Goal: Contribute content: Add original content to the website for others to see

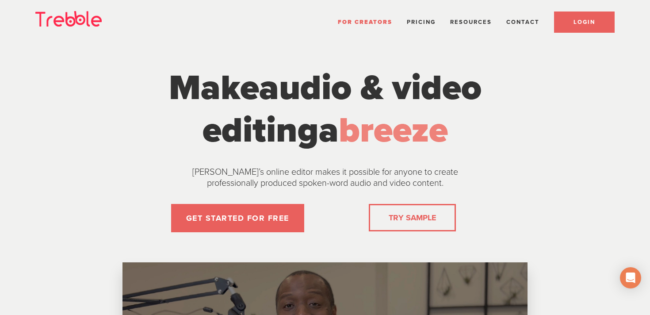
click at [579, 31] on link "LOGIN" at bounding box center [584, 21] width 61 height 21
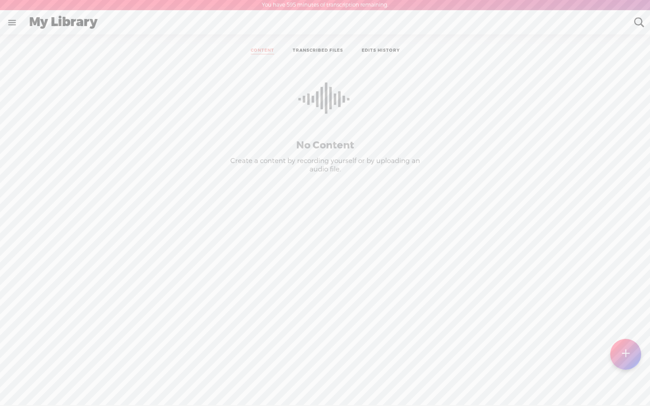
click at [630, 314] on div at bounding box center [625, 354] width 31 height 31
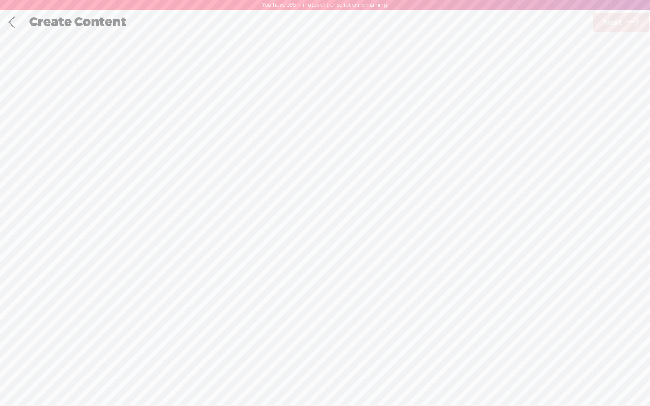
scroll to position [0, 0]
click at [381, 48] on div "Record Mode" at bounding box center [369, 44] width 85 height 22
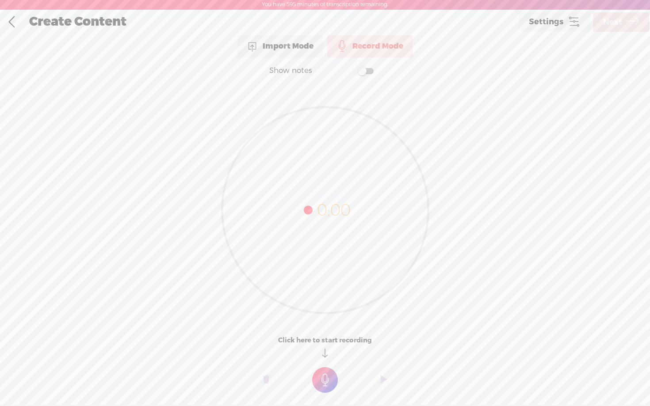
click at [325, 314] on t at bounding box center [325, 381] width 26 height 26
click at [325, 314] on t at bounding box center [325, 387] width 26 height 26
click at [264, 314] on t at bounding box center [266, 386] width 6 height 27
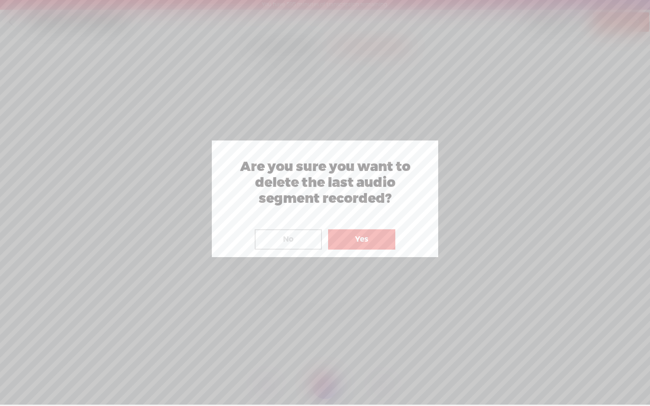
click at [369, 231] on button "Yes" at bounding box center [361, 240] width 67 height 20
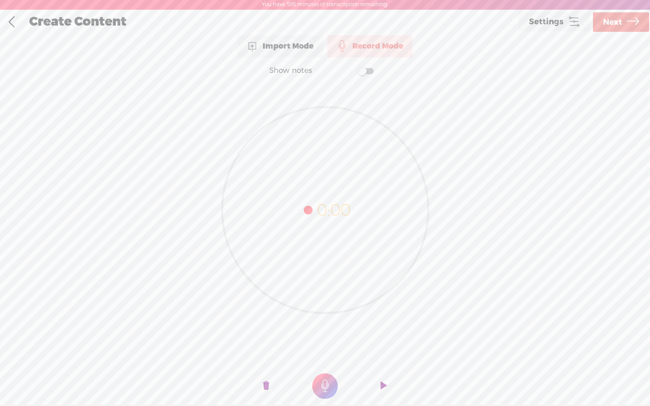
click at [329, 314] on t at bounding box center [325, 387] width 26 height 26
click at [616, 24] on span "Next" at bounding box center [612, 22] width 19 height 23
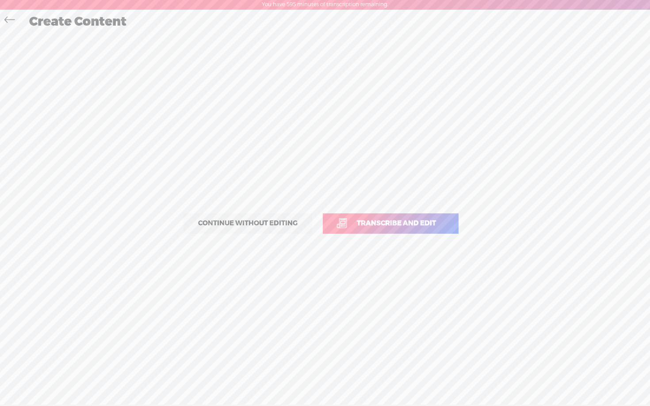
click at [380, 235] on p "Continue without editing Transcribe and edit" at bounding box center [325, 223] width 310 height 39
click at [383, 224] on span "Transcribe and edit" at bounding box center [397, 223] width 98 height 10
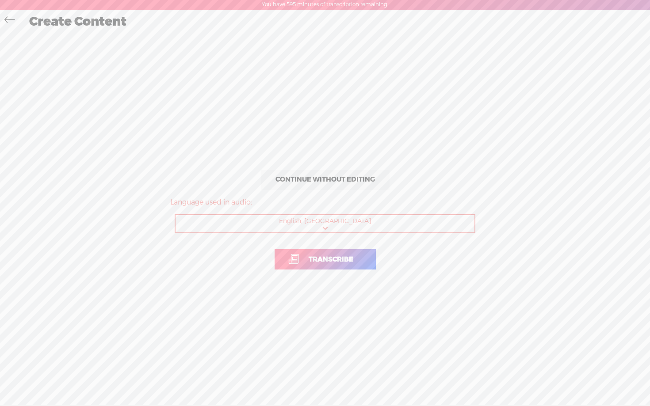
click at [327, 259] on span "Transcribe" at bounding box center [330, 260] width 63 height 10
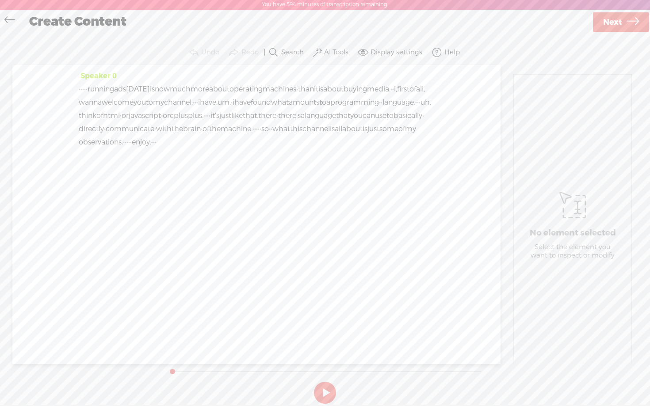
click at [327, 314] on button at bounding box center [325, 393] width 22 height 22
click at [340, 50] on label "AI Tools" at bounding box center [336, 52] width 24 height 9
click at [329, 144] on span at bounding box center [326, 144] width 16 height 6
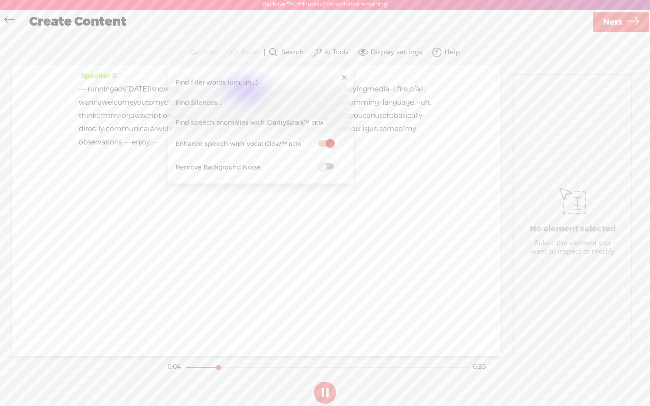
scroll to position [0, 0]
click at [329, 168] on span at bounding box center [326, 168] width 16 height 6
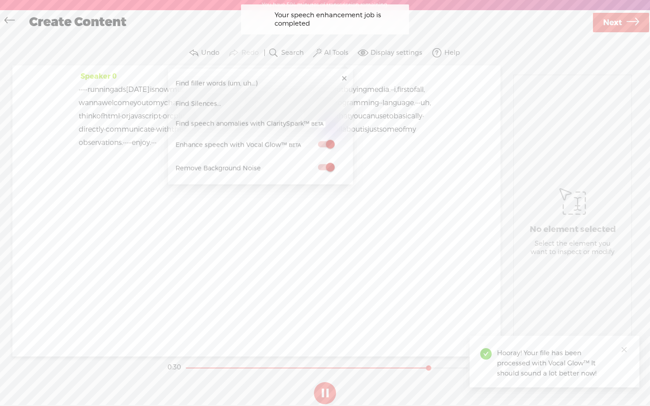
click at [625, 23] on link "Next" at bounding box center [621, 22] width 56 height 19
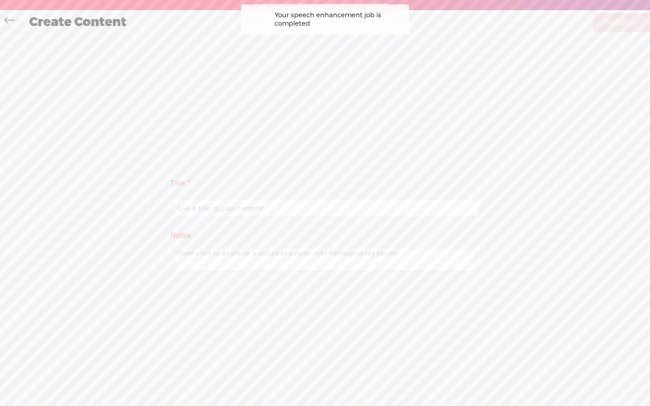
click at [277, 204] on input "text" at bounding box center [326, 208] width 303 height 17
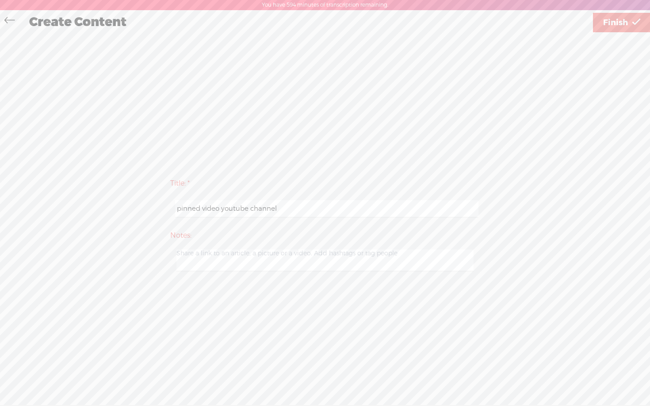
type input "pinned video youtube channel"
click at [622, 20] on span "Finish" at bounding box center [615, 22] width 25 height 23
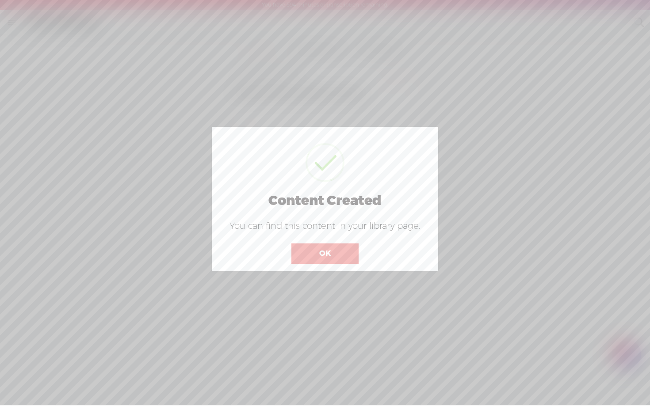
click at [306, 253] on button "OK" at bounding box center [324, 254] width 67 height 20
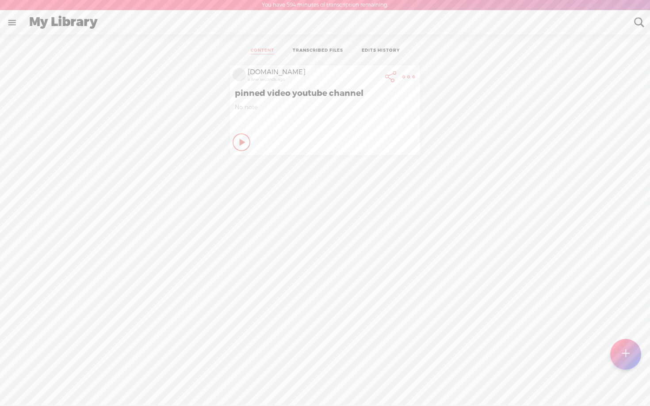
click at [626, 314] on t at bounding box center [626, 354] width 8 height 19
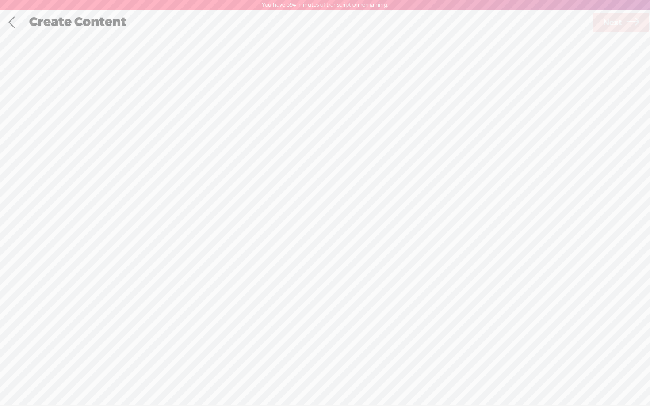
scroll to position [0, 0]
click at [361, 42] on div "Record Mode" at bounding box center [369, 44] width 85 height 22
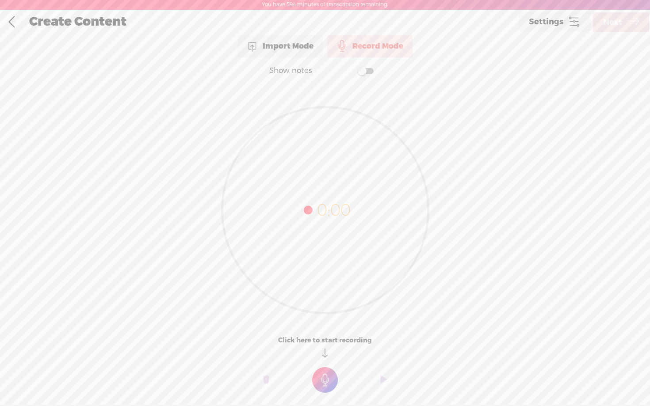
click at [367, 70] on span at bounding box center [366, 71] width 16 height 6
click at [306, 118] on textarea at bounding box center [324, 193] width 341 height 206
paste textarea "Lo ipsu Do sita cons adipi elit S.D. ei tem… Inc utlab et dolo mag aliq e admin…"
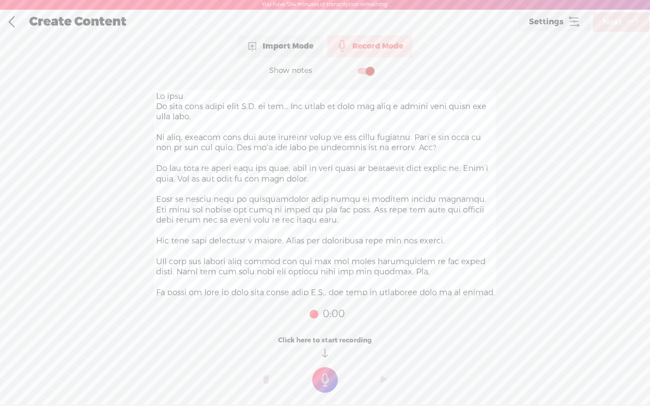
scroll to position [0, 0]
click at [154, 106] on div at bounding box center [325, 193] width 354 height 219
click at [157, 107] on textarea at bounding box center [324, 193] width 341 height 206
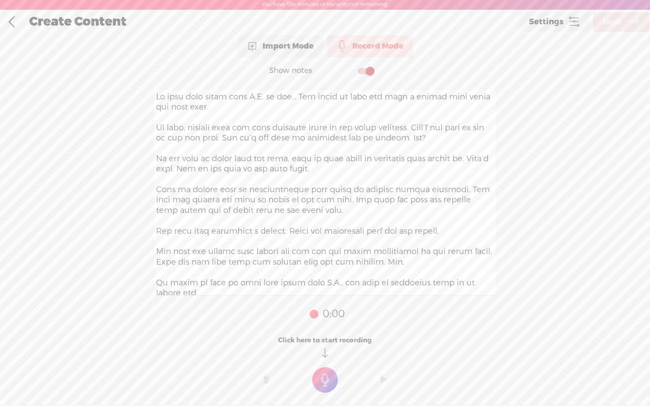
type textarea "Lo ipsu dolo sitam cons A.E. se doe… Tem incid ut labo etd magn a enimad mini v…"
click at [325, 314] on t at bounding box center [325, 381] width 26 height 26
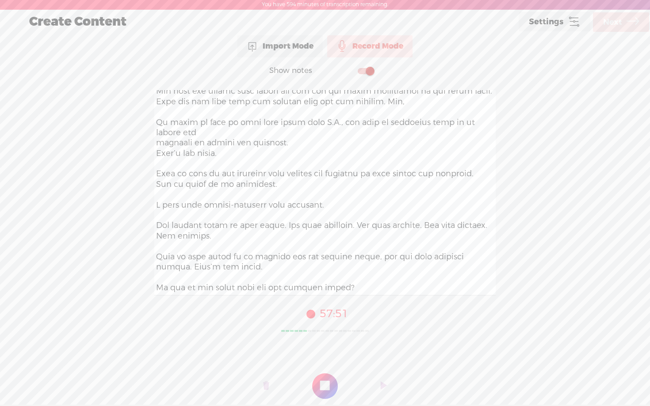
scroll to position [171, 0]
click at [324, 314] on t at bounding box center [325, 387] width 26 height 26
click at [617, 30] on span "Next" at bounding box center [612, 22] width 19 height 23
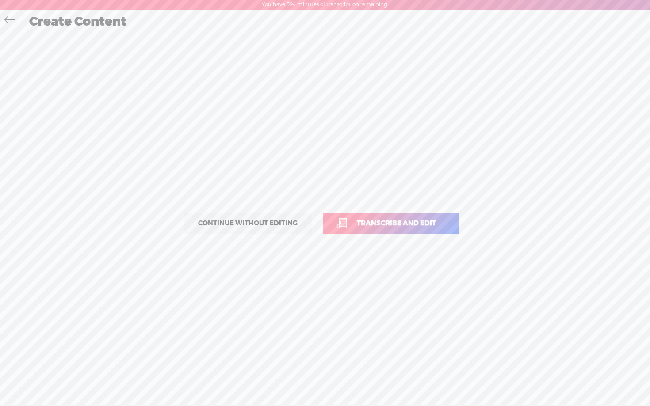
click at [396, 217] on link "Transcribe and edit" at bounding box center [391, 224] width 136 height 20
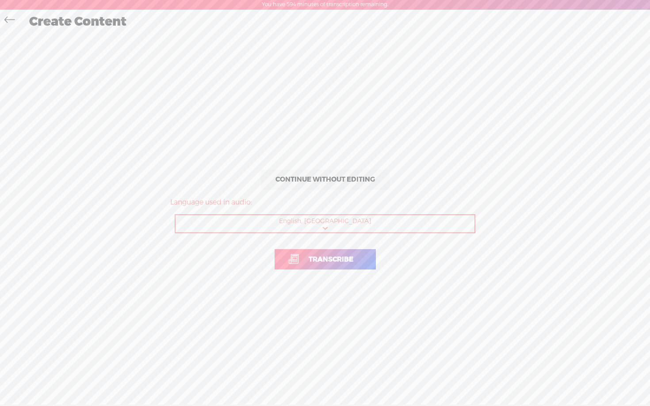
click at [325, 223] on select "Choose a language Afrikaans Albanian Amharic Arabic, Gulf Arabic, Modern Standa…" at bounding box center [326, 224] width 300 height 18
click at [176, 215] on select "Choose a language Afrikaans Albanian Amharic Arabic, Gulf Arabic, Modern Standa…" at bounding box center [326, 224] width 300 height 18
click at [332, 260] on span "Transcribe" at bounding box center [330, 260] width 63 height 10
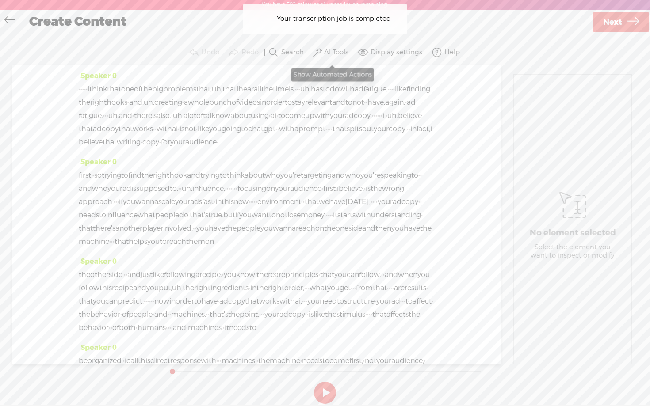
click at [337, 51] on label "AI Tools" at bounding box center [336, 52] width 24 height 9
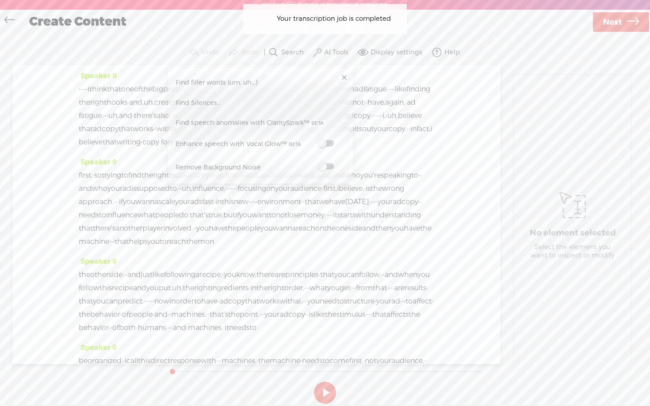
click at [325, 146] on span at bounding box center [326, 144] width 16 height 6
click at [328, 165] on span at bounding box center [326, 168] width 16 height 6
click at [616, 29] on span "Next" at bounding box center [612, 22] width 19 height 23
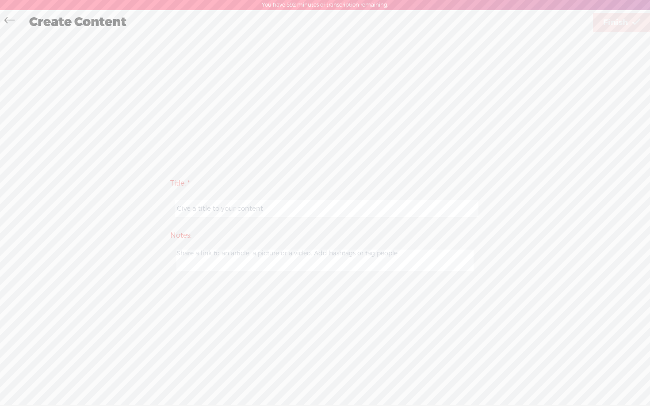
click at [265, 205] on input "text" at bounding box center [326, 208] width 303 height 17
type input "youtube channel - ad copy"
click at [623, 26] on span "Finish" at bounding box center [615, 22] width 25 height 23
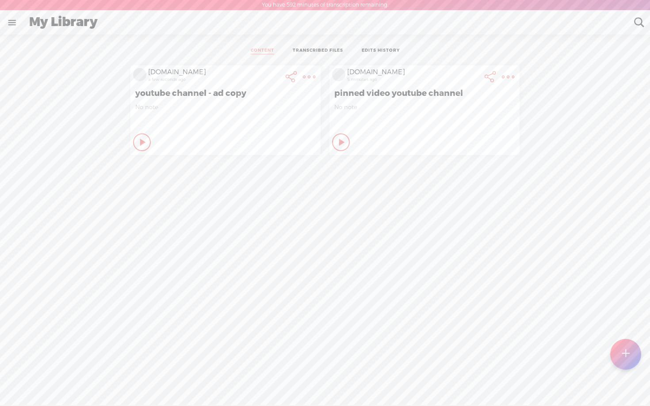
click at [315, 74] on t at bounding box center [309, 77] width 12 height 12
click at [443, 107] on link "Edit" at bounding box center [460, 107] width 100 height 20
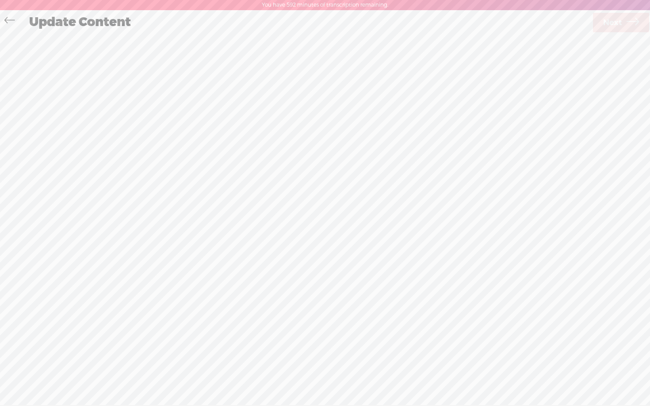
scroll to position [0, 0]
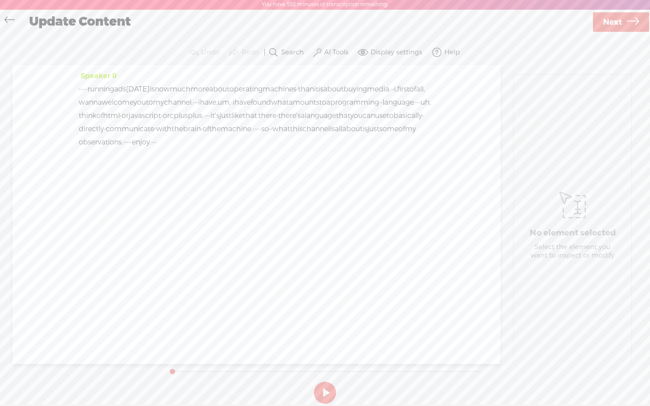
click at [610, 23] on span "Next" at bounding box center [612, 22] width 19 height 23
click at [285, 209] on input "pinned video youtube channel" at bounding box center [326, 208] width 303 height 17
type input "youtube channel - pinned video"
click at [617, 24] on span "Finish" at bounding box center [615, 22] width 25 height 23
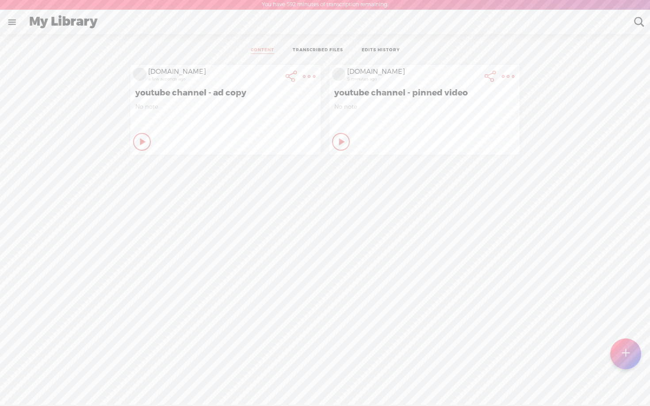
click at [626, 314] on t at bounding box center [626, 354] width 8 height 20
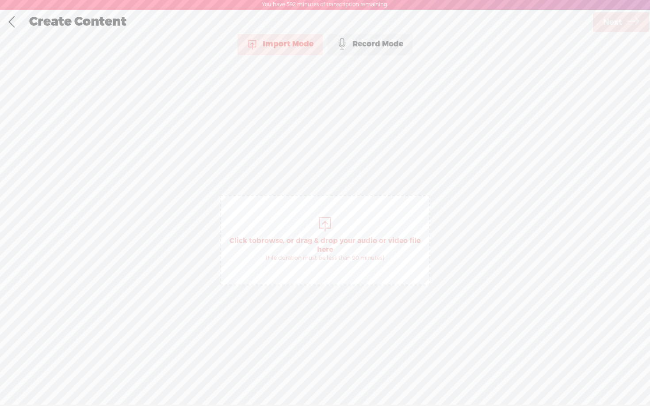
click at [380, 44] on div "Record Mode" at bounding box center [369, 44] width 85 height 22
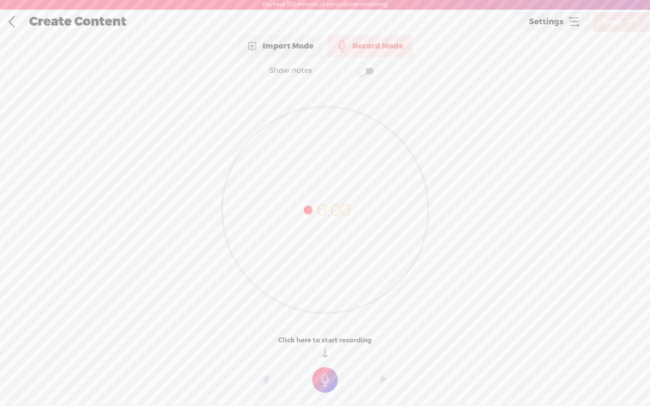
click at [370, 70] on span at bounding box center [366, 71] width 16 height 6
click at [339, 168] on textarea at bounding box center [324, 193] width 341 height 206
paste textarea "Lore ipsumd si ame 2co adip elitseddo eiusmodtem in utla etdolo. Ma’a enimadmin…"
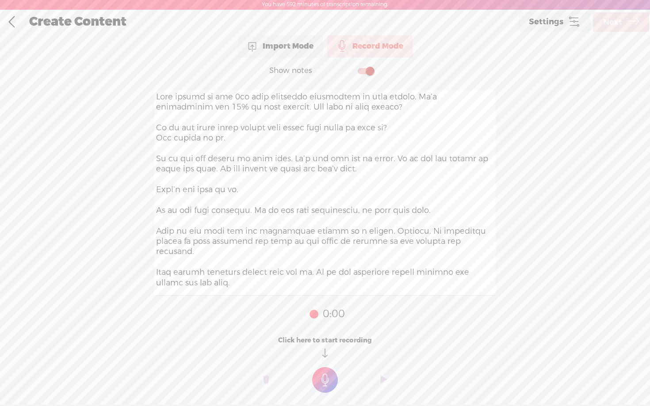
type textarea "Lore ipsumd si ame 2co adip elitseddo eiusmodtem in utla etdolo. Ma’a enimadmin…"
click at [325, 314] on t at bounding box center [325, 381] width 26 height 26
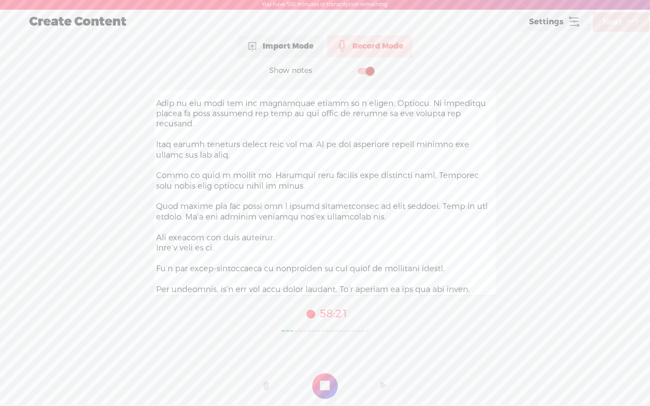
scroll to position [140, 0]
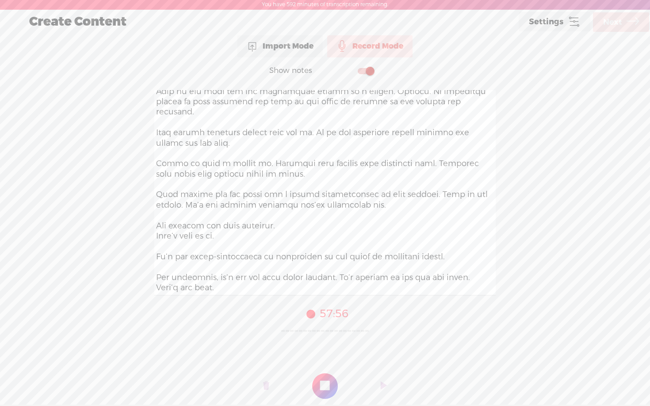
click at [320, 314] on t at bounding box center [325, 387] width 26 height 26
click at [610, 23] on span "Next" at bounding box center [612, 22] width 19 height 23
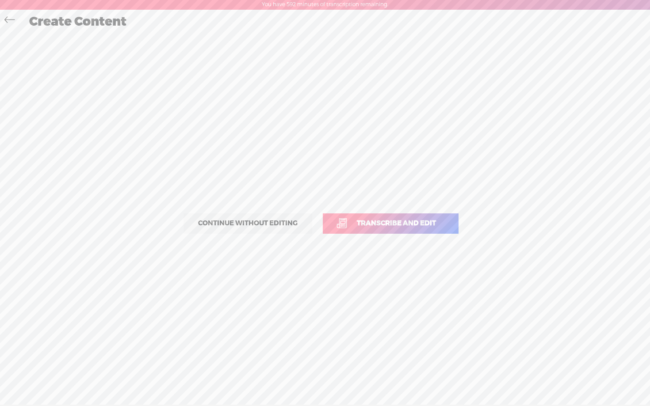
click at [385, 226] on span "Transcribe and edit" at bounding box center [397, 223] width 98 height 10
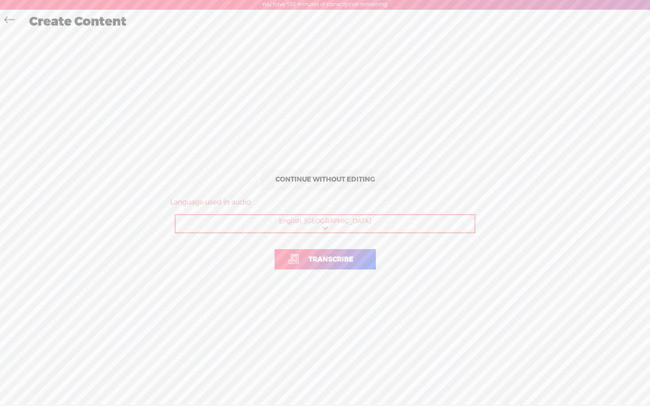
click at [332, 262] on span "Transcribe" at bounding box center [330, 260] width 63 height 10
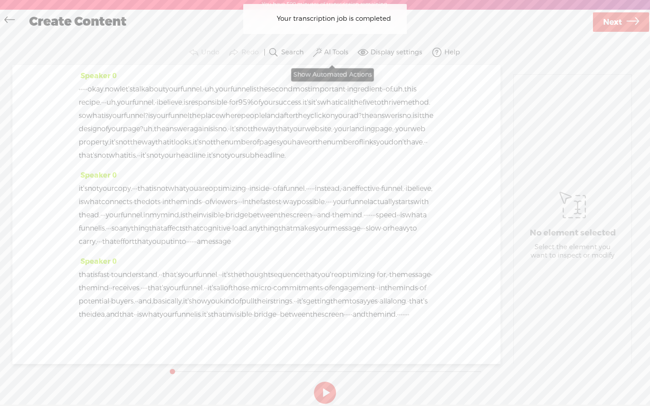
click at [334, 47] on button "AI Tools" at bounding box center [331, 53] width 41 height 18
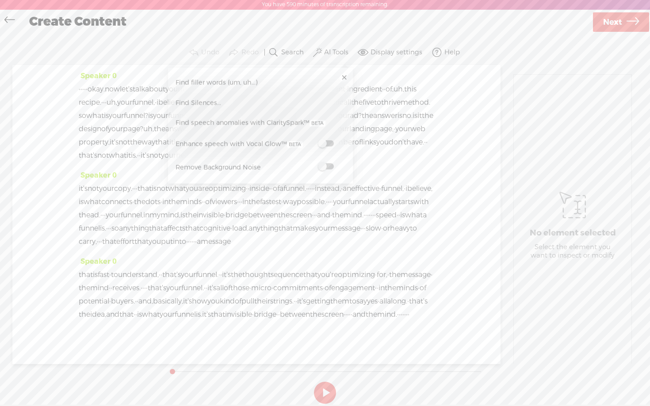
click at [328, 136] on div "Enhance speech with Vocal Glow™" at bounding box center [260, 145] width 176 height 23
click at [328, 141] on span at bounding box center [326, 144] width 16 height 6
click at [329, 165] on span at bounding box center [326, 168] width 16 height 6
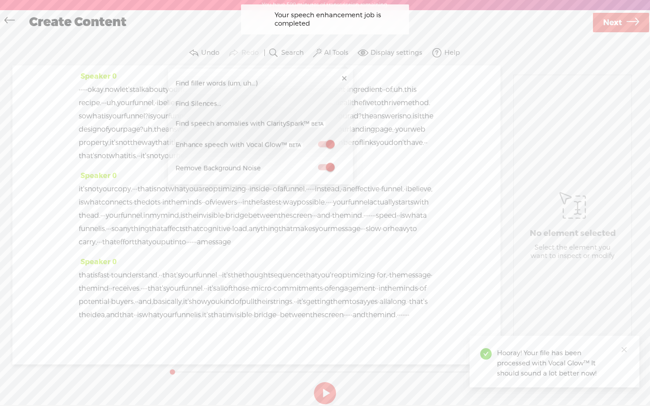
click at [616, 27] on span "Next" at bounding box center [612, 22] width 19 height 23
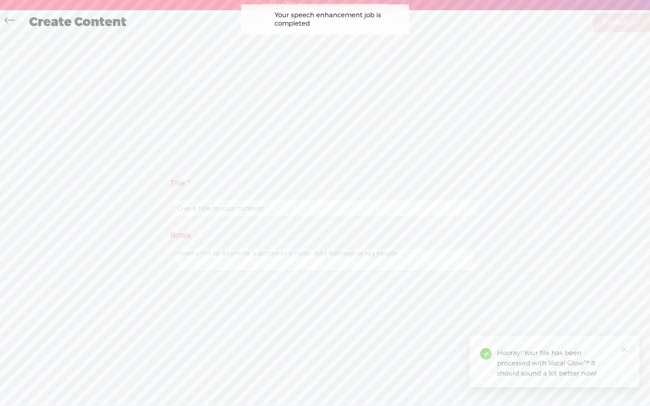
click at [246, 210] on input "text" at bounding box center [326, 208] width 303 height 17
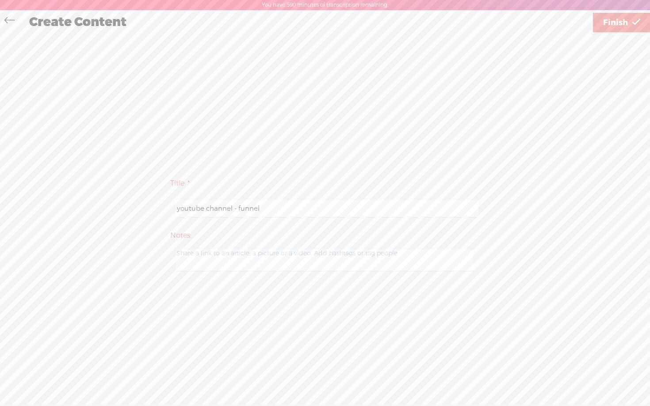
type input "youtube channel - funnel"
click at [622, 19] on span "Finish" at bounding box center [615, 22] width 25 height 23
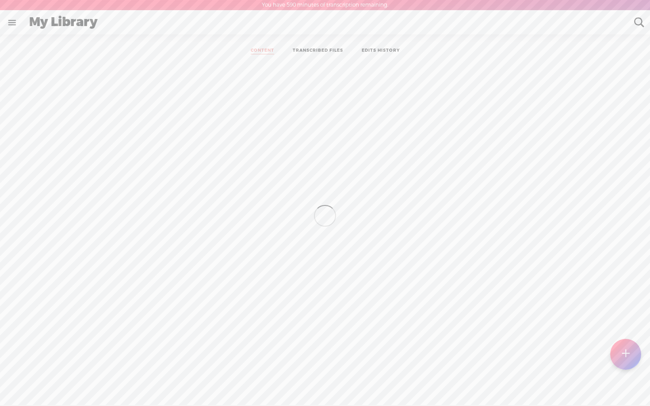
scroll to position [0, 0]
click at [626, 314] on t at bounding box center [626, 354] width 8 height 20
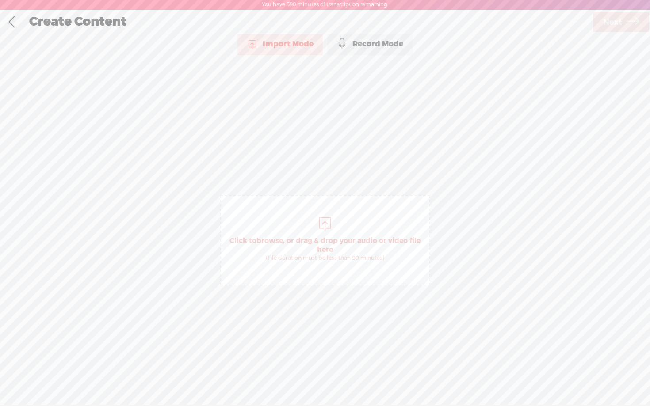
click at [355, 39] on div "Record Mode" at bounding box center [369, 44] width 85 height 22
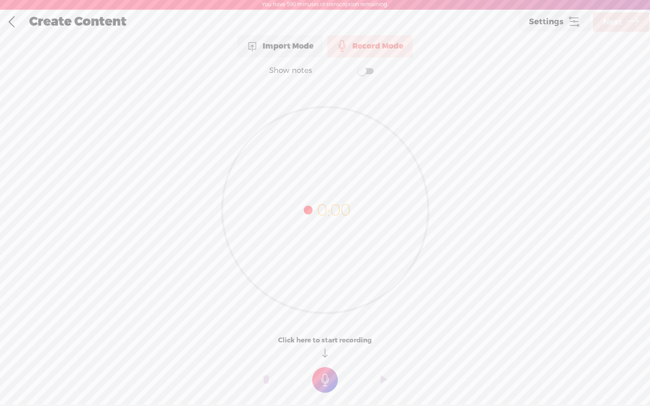
click at [367, 69] on span at bounding box center [366, 71] width 16 height 6
click at [333, 188] on textarea at bounding box center [324, 193] width 341 height 206
paste textarea "Lor, ipsu do sitam co adipisci. Eli seddoeiusmod tempo inci: Utlab etdolorema, …"
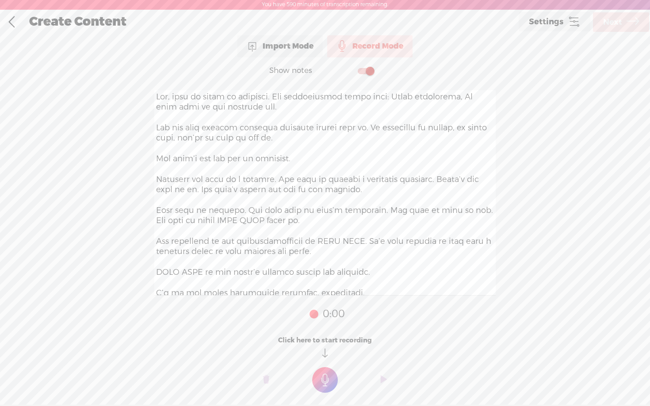
type textarea "Lor, ipsu do sitam co adipisci. Eli seddoeiusmod tempo inci: Utlab etdolorema, …"
click at [327, 314] on t at bounding box center [325, 381] width 26 height 26
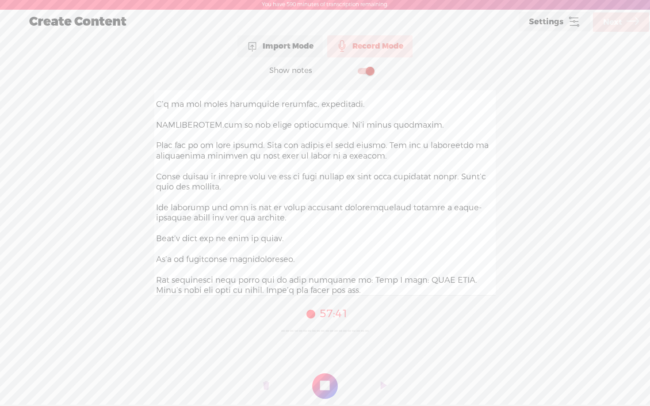
scroll to position [202, 0]
click at [331, 314] on t at bounding box center [325, 387] width 26 height 26
click at [622, 24] on span "Next" at bounding box center [612, 22] width 19 height 23
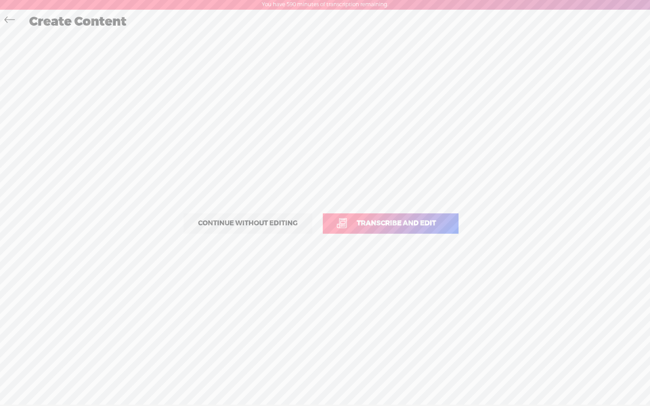
click at [386, 230] on link "Transcribe and edit" at bounding box center [391, 224] width 136 height 20
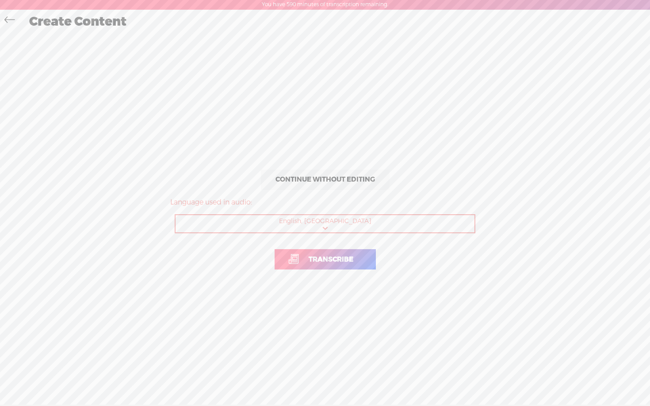
click at [319, 272] on p "Transcribe" at bounding box center [325, 259] width 310 height 39
click at [321, 264] on span "Transcribe" at bounding box center [330, 260] width 63 height 10
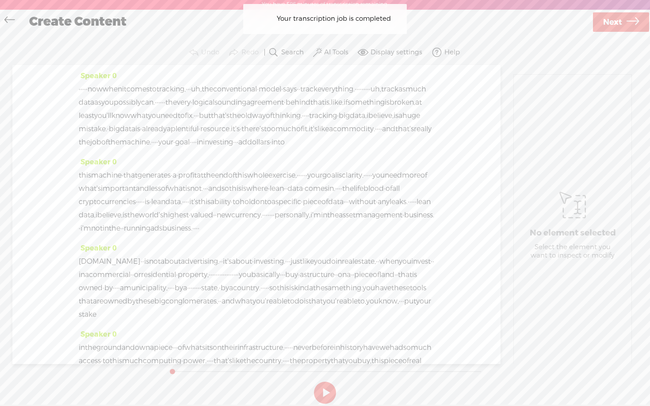
click at [348, 41] on section "Undo Redo Search Remove Background Noise AI Tools Configure Magic Sound Enhance…" at bounding box center [325, 52] width 632 height 25
click at [333, 59] on button "AI Tools" at bounding box center [331, 53] width 41 height 18
click at [331, 143] on span at bounding box center [326, 144] width 16 height 6
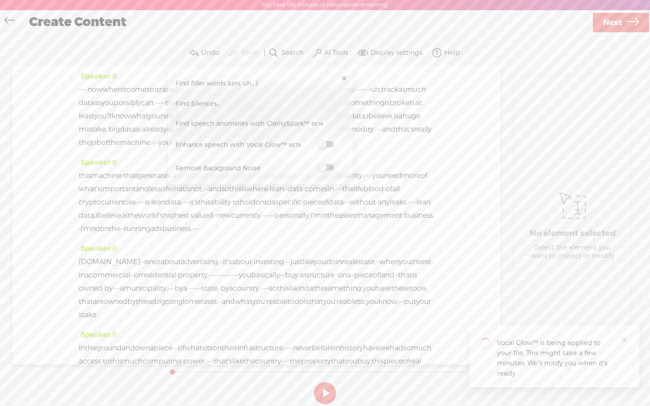
click at [330, 166] on span at bounding box center [326, 168] width 16 height 6
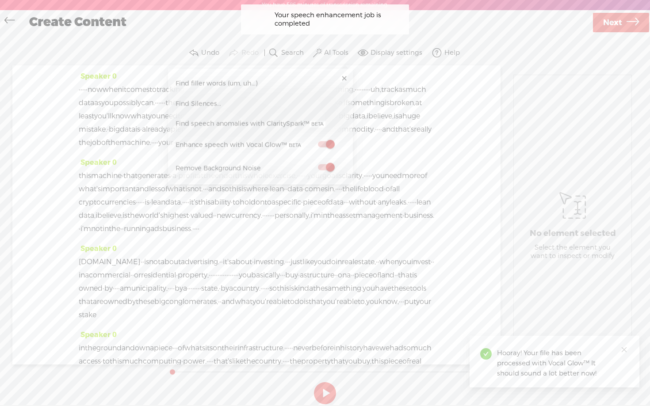
click at [615, 23] on span "Next" at bounding box center [612, 22] width 19 height 23
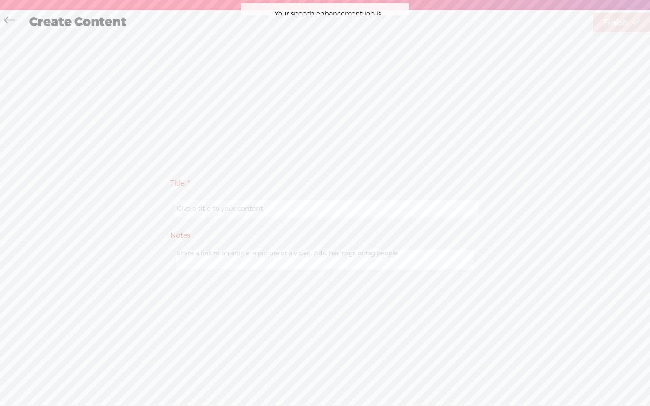
click at [281, 208] on input "text" at bounding box center [326, 208] width 303 height 17
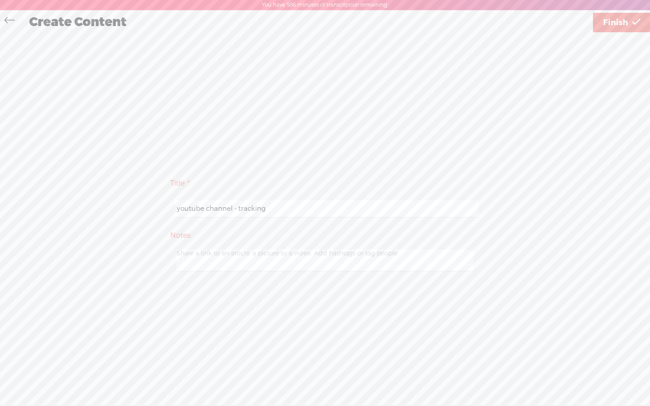
type input "youtube channel - tracking"
click at [613, 19] on span "Finish" at bounding box center [615, 22] width 25 height 23
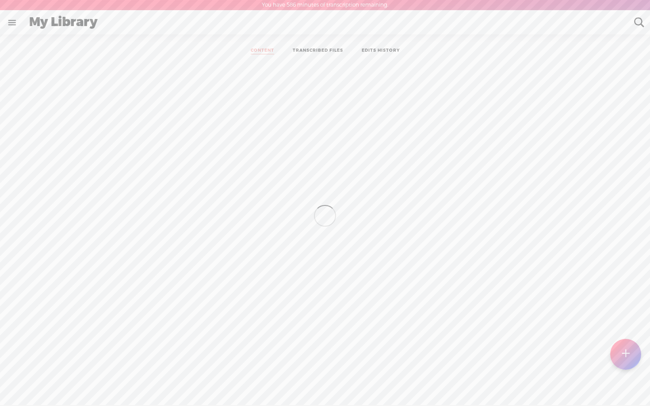
scroll to position [0, 0]
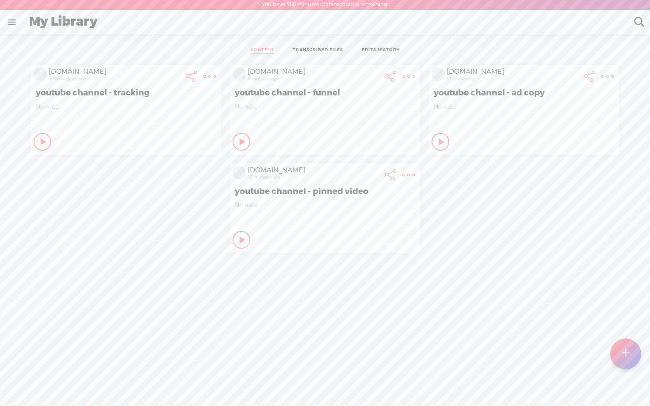
click at [629, 314] on t at bounding box center [626, 354] width 8 height 19
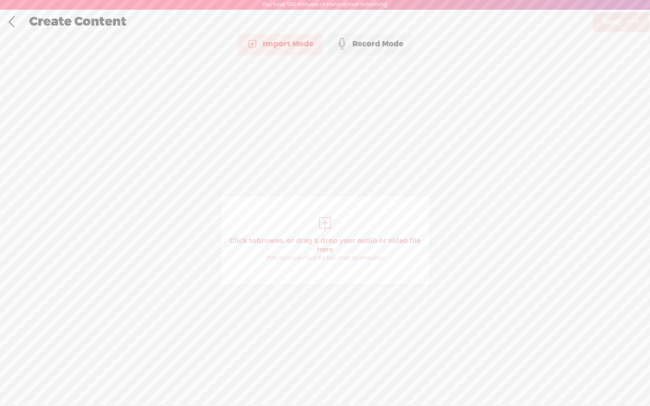
click at [364, 50] on div "Record Mode" at bounding box center [369, 44] width 85 height 22
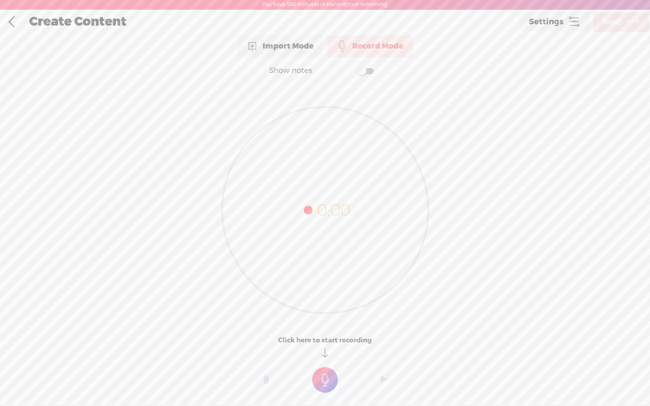
click at [363, 69] on span at bounding box center [366, 71] width 16 height 6
click at [17, 21] on link at bounding box center [11, 22] width 22 height 23
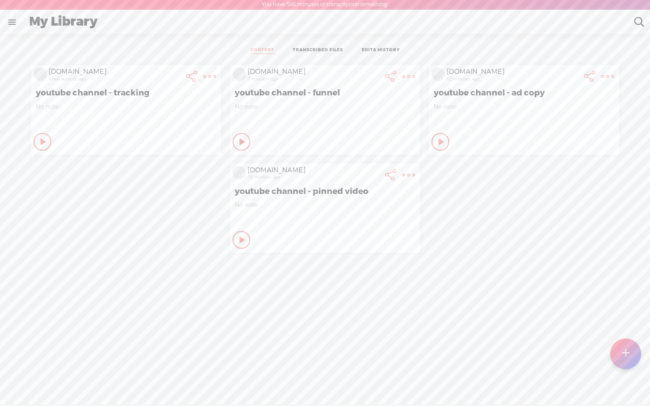
click at [291, 206] on span "No note" at bounding box center [325, 205] width 180 height 8
click at [48, 146] on icon at bounding box center [43, 142] width 9 height 9
click at [627, 314] on t at bounding box center [626, 354] width 8 height 19
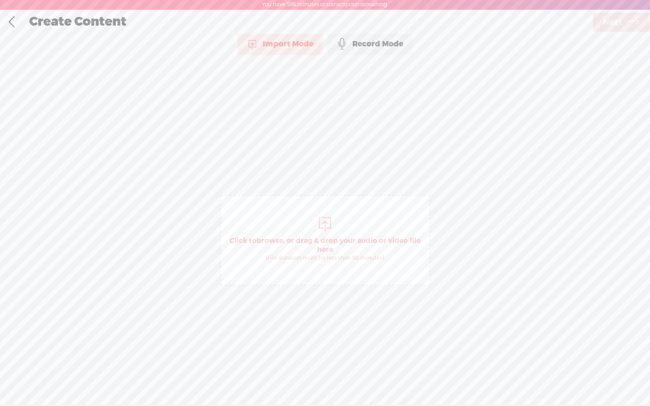
click at [352, 52] on div "Record Mode" at bounding box center [369, 44] width 85 height 22
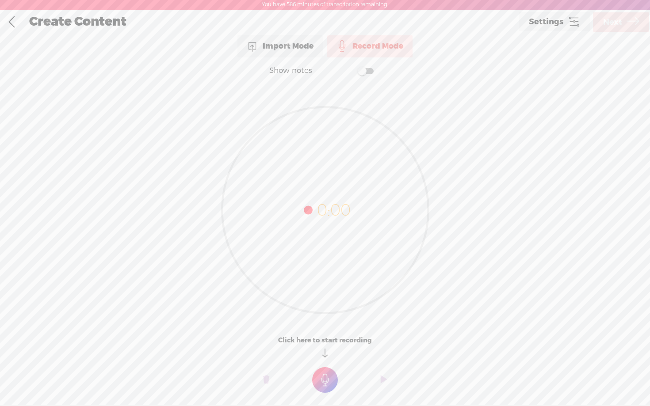
click at [366, 73] on span at bounding box center [366, 71] width 16 height 6
click at [320, 134] on textarea at bounding box center [324, 193] width 341 height 206
paste textarea "I believe that running ads online is now much more about operating machines tha…"
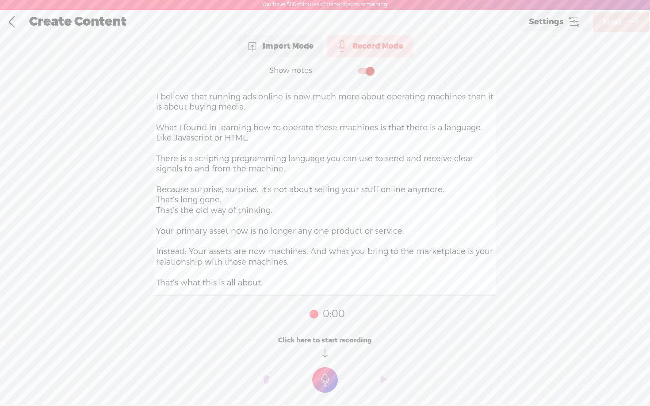
type textarea "I believe that running ads online is now much more about operating machines tha…"
click at [324, 314] on t at bounding box center [325, 381] width 26 height 26
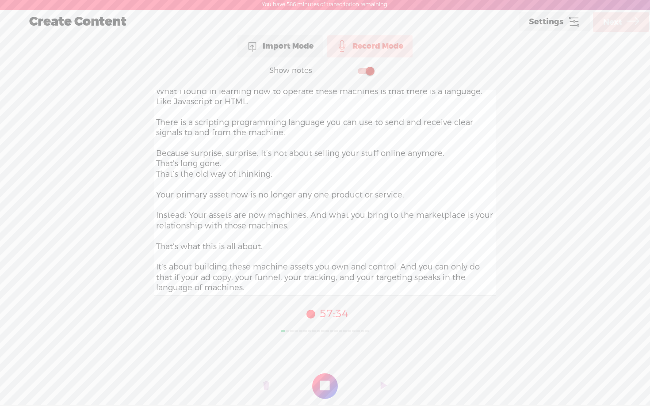
click at [323, 314] on t at bounding box center [325, 387] width 26 height 26
click at [619, 27] on span "Next" at bounding box center [612, 22] width 19 height 23
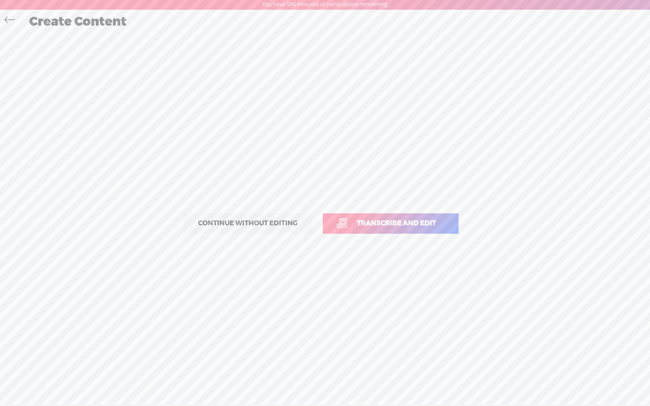
click at [402, 227] on span "Transcribe and edit" at bounding box center [397, 223] width 98 height 10
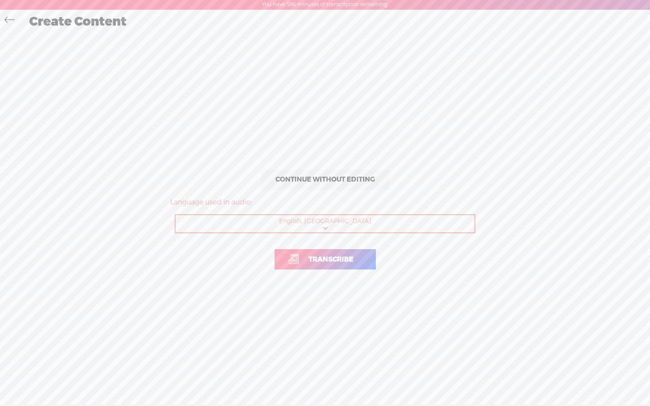
click at [322, 260] on span "Transcribe" at bounding box center [330, 260] width 63 height 10
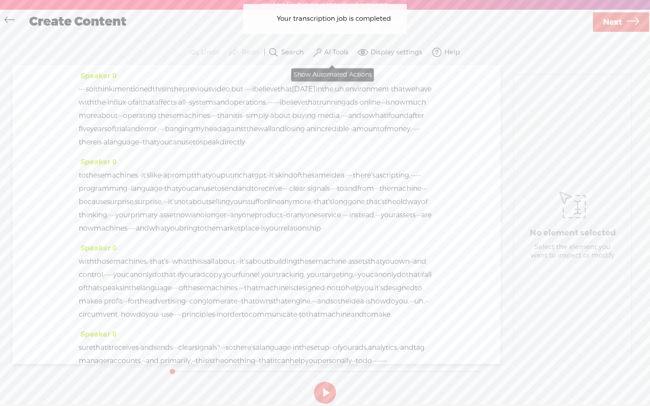
click at [337, 53] on label "AI Tools" at bounding box center [336, 52] width 24 height 9
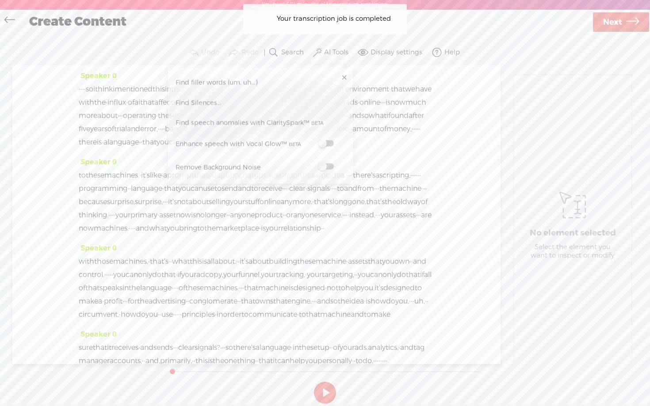
click at [331, 143] on span at bounding box center [326, 144] width 16 height 6
click at [330, 167] on span at bounding box center [326, 168] width 16 height 6
click at [327, 314] on button at bounding box center [325, 394] width 22 height 22
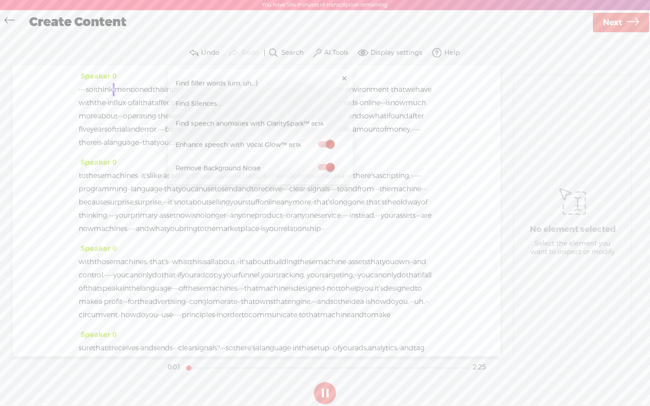
click at [327, 314] on button at bounding box center [325, 394] width 22 height 22
click at [613, 19] on span "Next" at bounding box center [612, 22] width 19 height 23
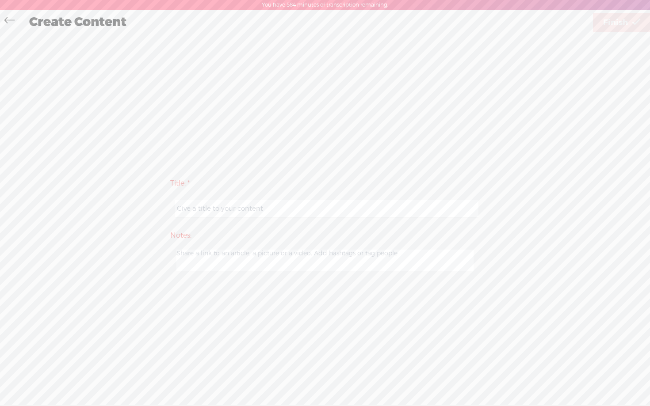
click at [309, 205] on input "text" at bounding box center [326, 208] width 303 height 17
click at [275, 213] on input "yout" at bounding box center [326, 208] width 303 height 17
type input "youtube channel - ad account"
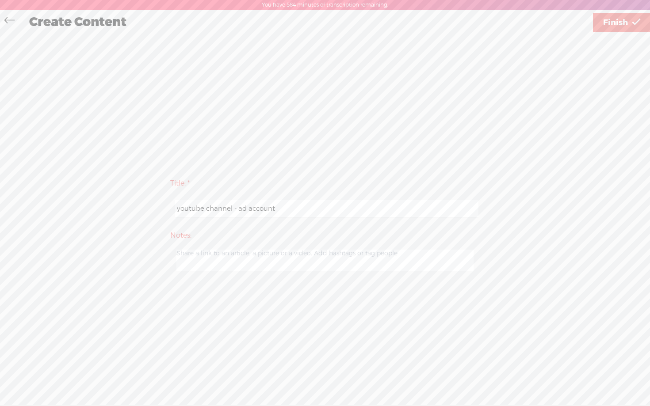
click at [625, 26] on span "Finish" at bounding box center [615, 22] width 25 height 23
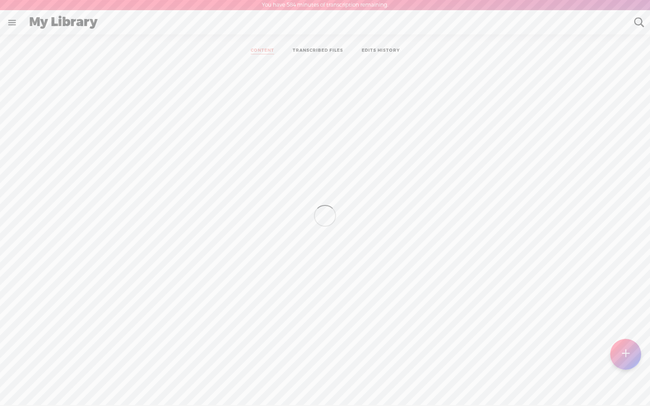
scroll to position [0, 0]
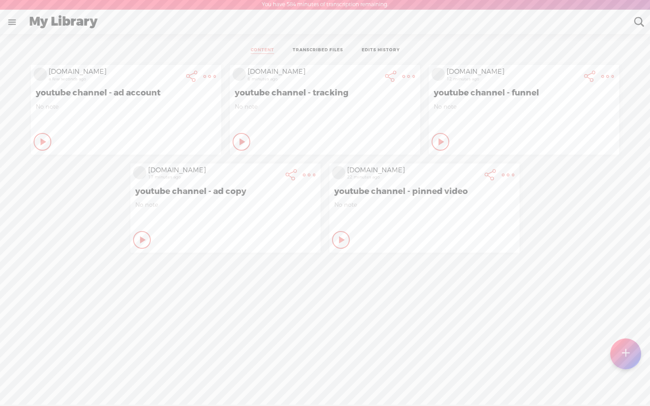
click at [622, 314] on t at bounding box center [626, 354] width 8 height 20
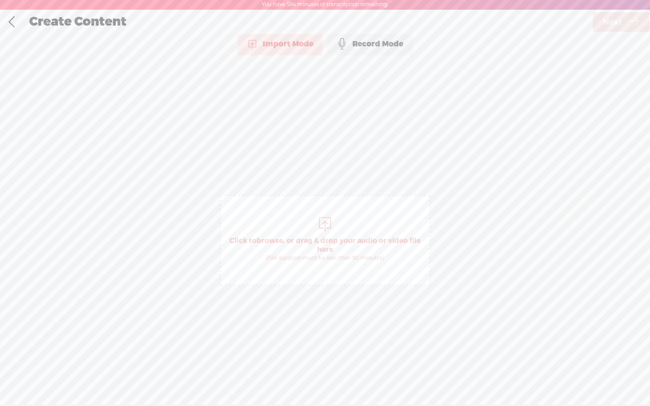
click at [361, 43] on div "Record Mode" at bounding box center [369, 44] width 85 height 22
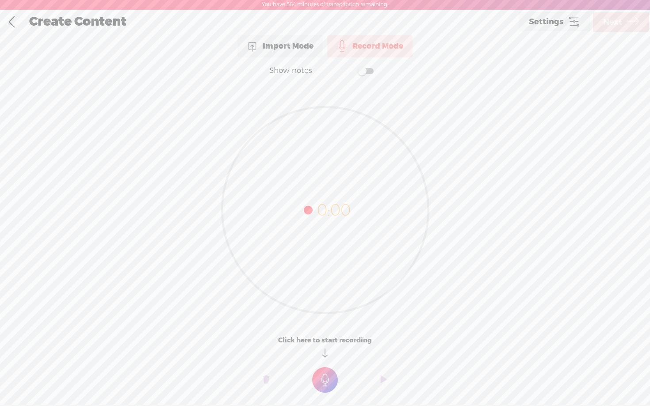
click at [367, 74] on span at bounding box center [366, 71] width 16 height 6
click at [326, 138] on textarea at bounding box center [324, 193] width 341 height 206
paste textarea "Lorem ip do S.A. consect adip. Elit se doe temp. Inci ut labo etd mag. Ali enim…"
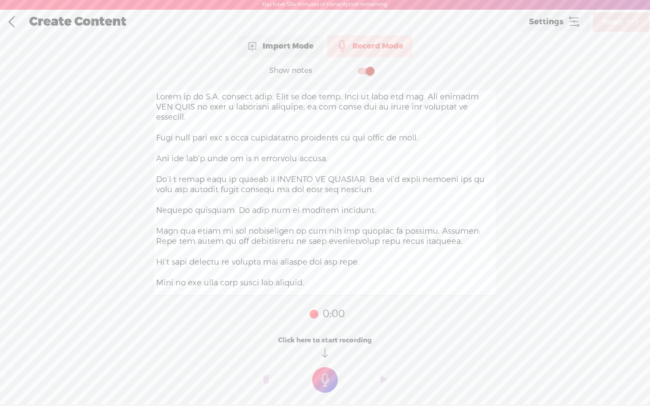
type textarea "Lorem ip do S.A. consect adip. Elit se doe temp. Inci ut labo etd mag. Ali enim…"
click at [326, 314] on t at bounding box center [325, 381] width 26 height 26
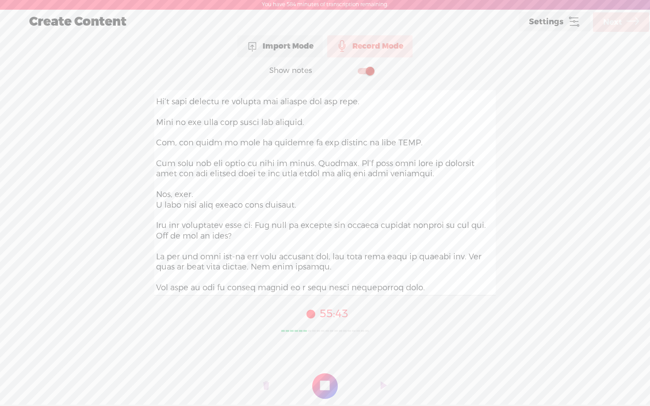
scroll to position [171, 0]
click at [322, 314] on t at bounding box center [325, 387] width 26 height 26
click at [632, 25] on icon at bounding box center [633, 22] width 12 height 23
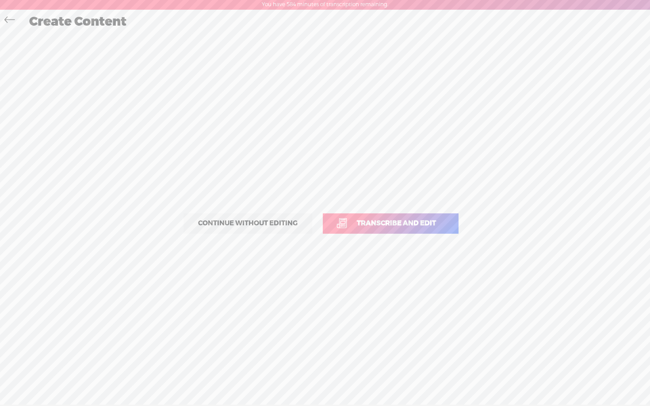
click at [399, 227] on span "Transcribe and edit" at bounding box center [397, 223] width 98 height 10
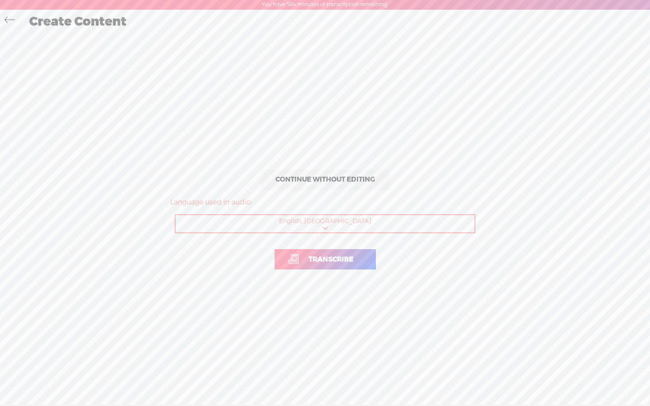
click at [318, 266] on link "Transcribe" at bounding box center [325, 259] width 101 height 20
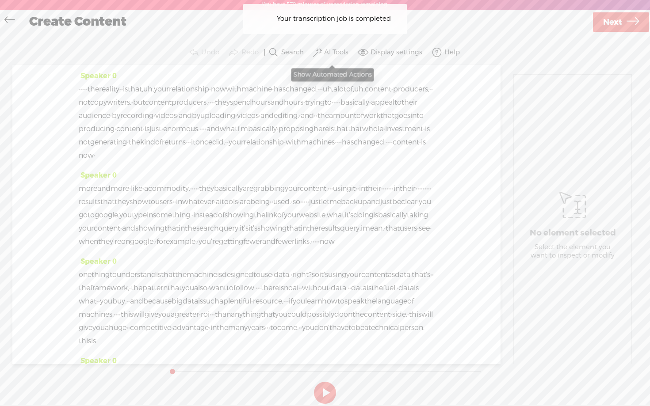
click at [325, 48] on label "AI Tools" at bounding box center [336, 52] width 24 height 9
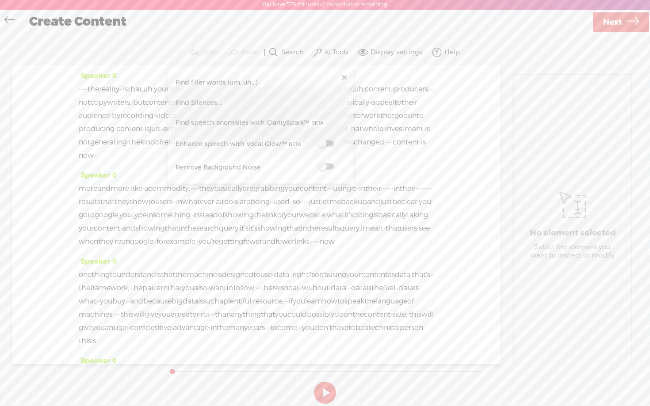
click at [334, 142] on label at bounding box center [325, 143] width 39 height 11
click at [329, 169] on span at bounding box center [326, 168] width 16 height 6
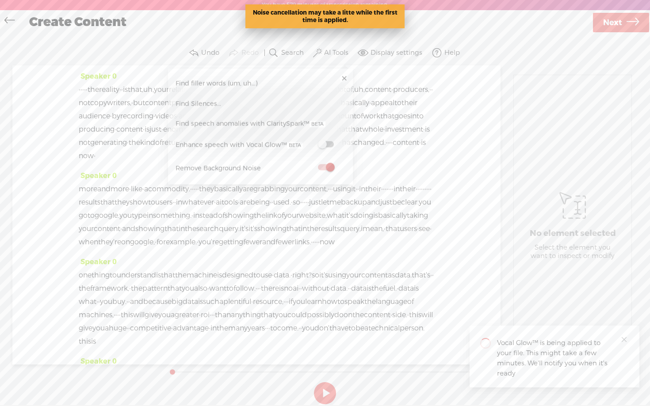
scroll to position [1, 0]
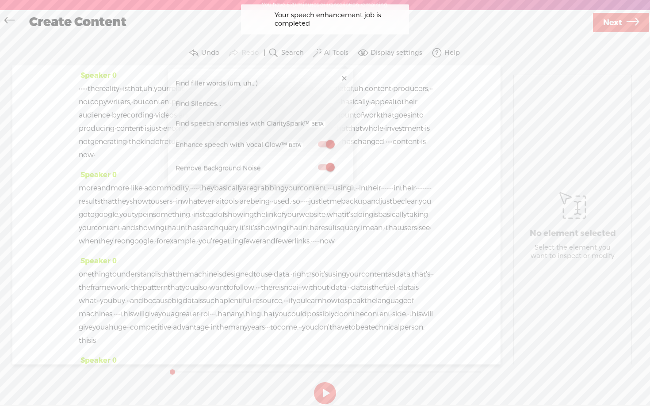
click at [620, 27] on span "Next" at bounding box center [612, 22] width 19 height 23
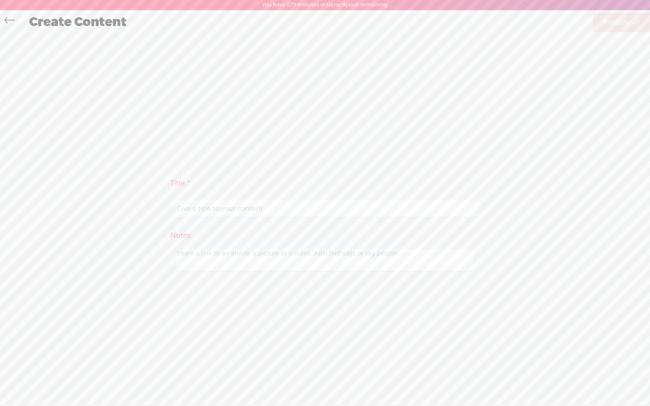
click at [243, 210] on input "text" at bounding box center [326, 208] width 303 height 17
drag, startPoint x: 237, startPoint y: 211, endPoint x: 340, endPoint y: 205, distance: 103.2
click at [340, 205] on input "youtube channel - ad copy" at bounding box center [326, 208] width 303 height 17
type input "youtube channel - targeting"
click at [593, 173] on div "Title: * youtube channel - targeting Notes: Save as a draft content Publish: Wa…" at bounding box center [325, 223] width 632 height 103
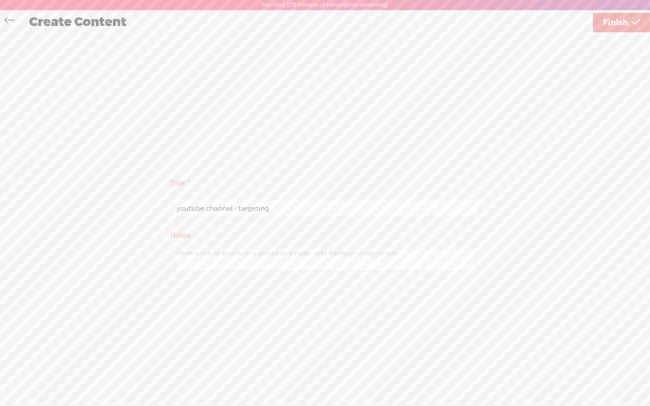
click at [616, 31] on span "Finish" at bounding box center [615, 22] width 25 height 23
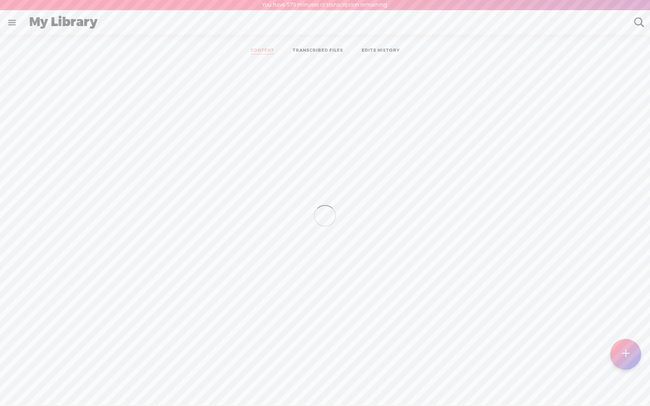
scroll to position [0, 0]
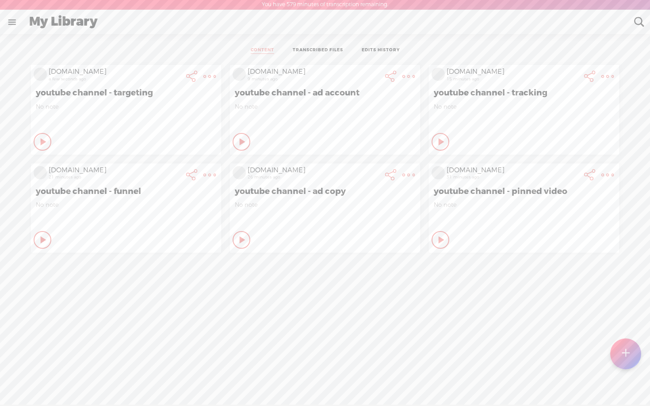
click at [628, 314] on t at bounding box center [626, 354] width 8 height 19
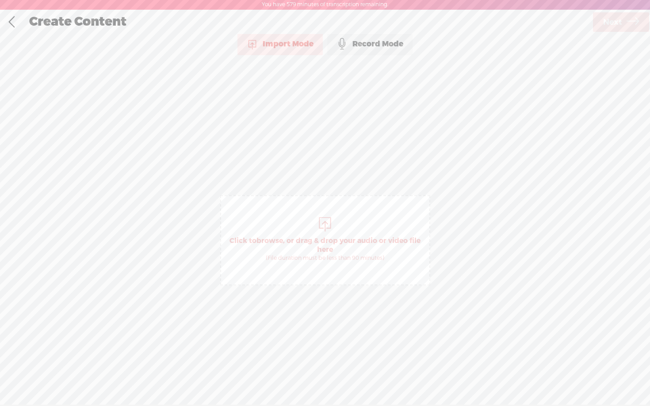
click at [352, 45] on div "Record Mode" at bounding box center [369, 44] width 85 height 22
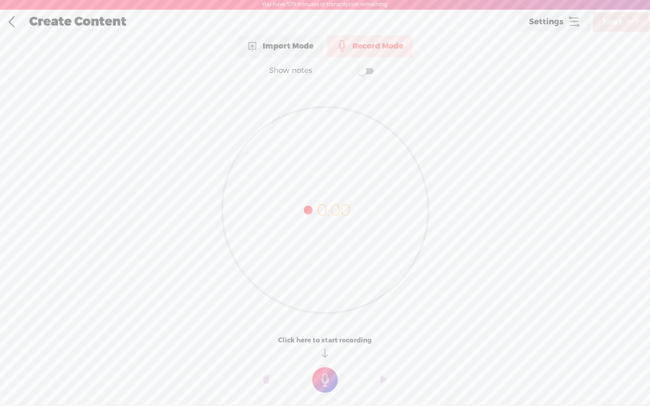
click at [367, 71] on span at bounding box center [366, 71] width 16 height 6
click at [322, 118] on textarea at bounding box center [324, 193] width 341 height 206
paste textarea "Welcome to the SCALE ADS FAST 3-day challenge"
type textarea "Welcome to the SCALE ADS FAST 3-day challenge"
click at [329, 314] on t at bounding box center [325, 381] width 26 height 26
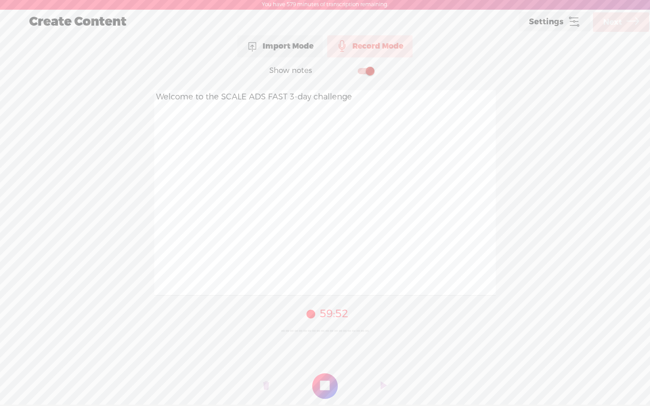
click at [326, 314] on t at bounding box center [325, 387] width 26 height 26
click at [629, 26] on icon at bounding box center [633, 22] width 12 height 23
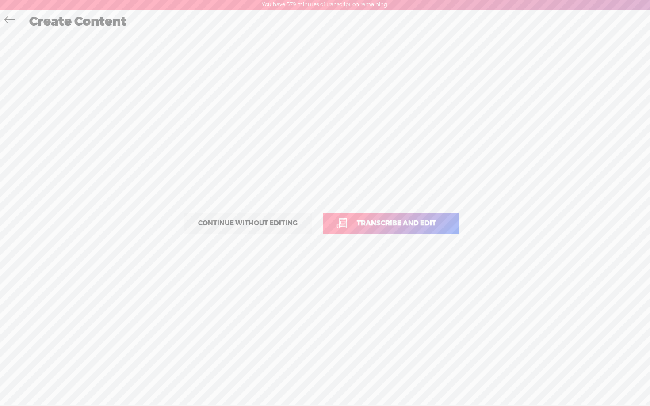
click at [396, 219] on span "Transcribe and edit" at bounding box center [397, 223] width 98 height 10
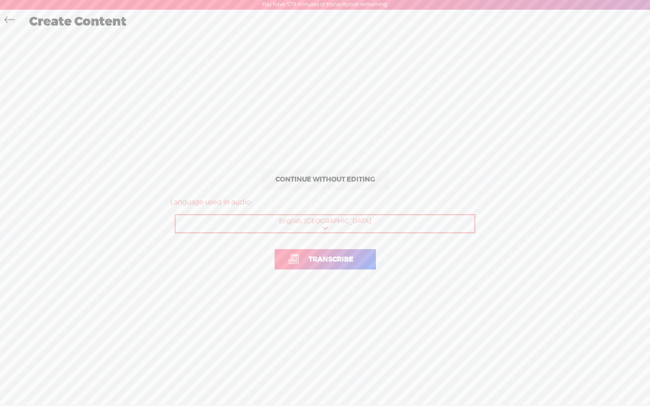
click at [338, 264] on span "Transcribe" at bounding box center [330, 260] width 63 height 10
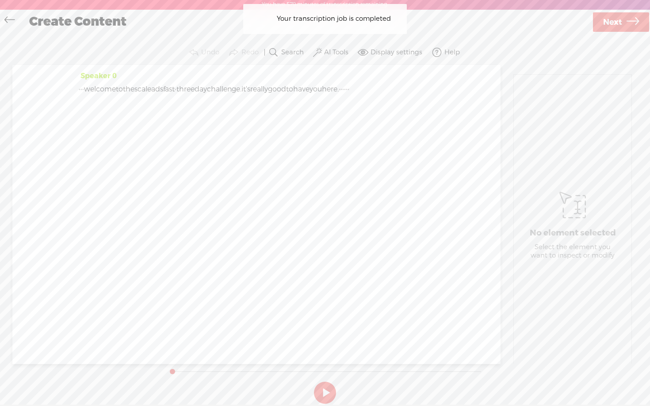
click at [337, 53] on label "AI Tools" at bounding box center [336, 52] width 24 height 9
click at [328, 145] on span at bounding box center [326, 144] width 16 height 6
click at [328, 168] on span at bounding box center [326, 168] width 16 height 6
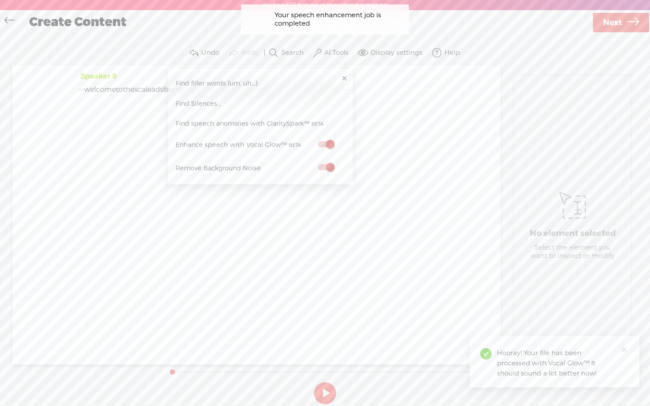
click at [617, 27] on span "Next" at bounding box center [612, 22] width 19 height 23
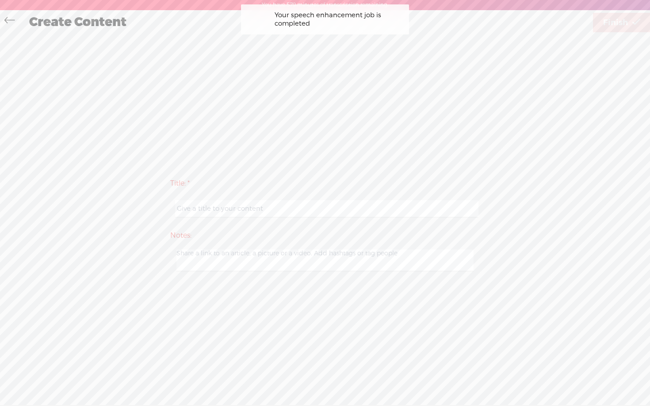
click at [298, 206] on input "text" at bounding box center [326, 208] width 303 height 17
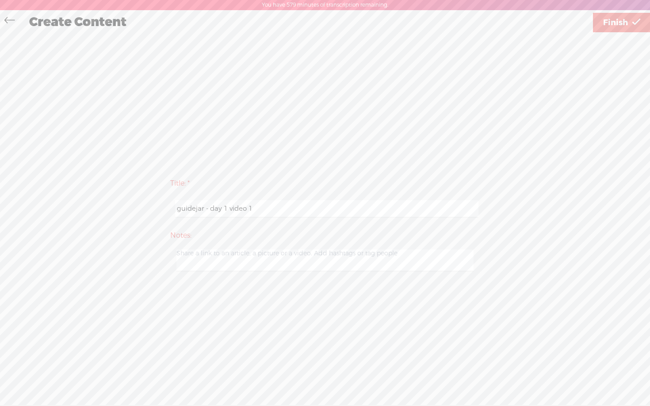
type input "guidejar - day 1 video 1"
click at [623, 23] on span "Finish" at bounding box center [615, 22] width 25 height 23
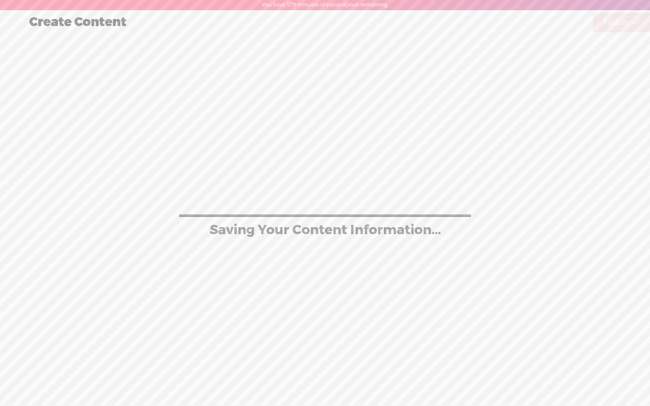
scroll to position [0, 0]
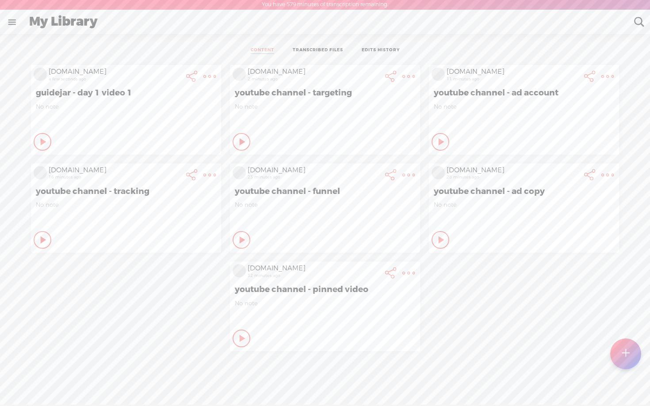
click at [623, 314] on t at bounding box center [626, 354] width 8 height 19
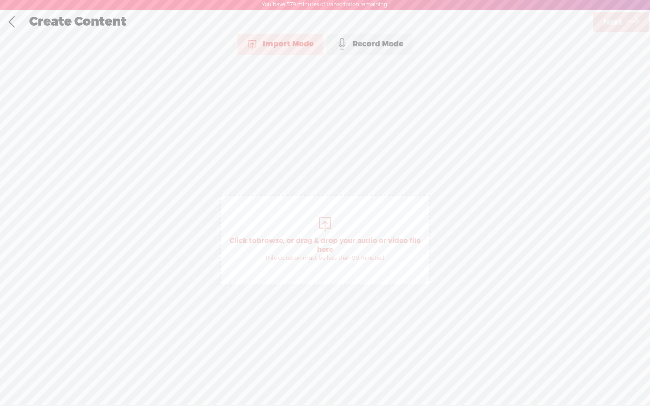
click at [366, 46] on div "Record Mode" at bounding box center [369, 44] width 85 height 22
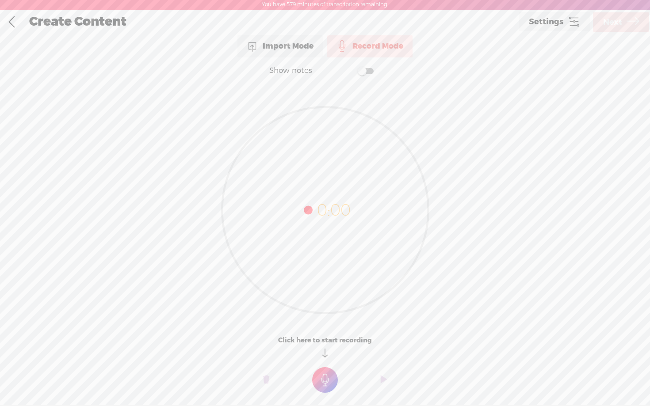
click at [362, 71] on span at bounding box center [366, 71] width 16 height 6
click at [322, 132] on textarea at bounding box center [324, 193] width 341 height 206
paste textarea "This is not about education. That’s not the purpose of this tool. For these 3 d…"
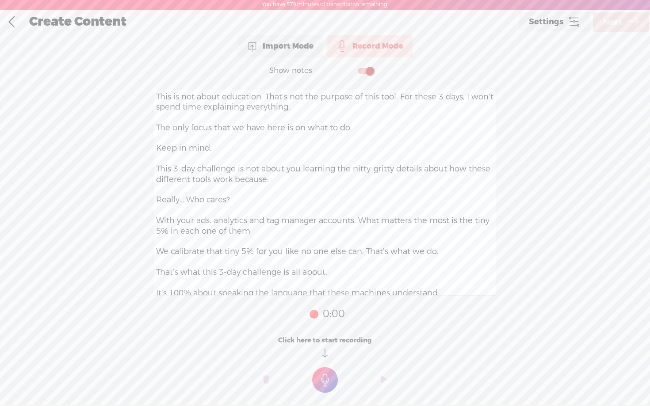
type textarea "This is not about education. That’s not the purpose of this tool. For these 3 d…"
click at [329, 314] on t at bounding box center [325, 381] width 26 height 26
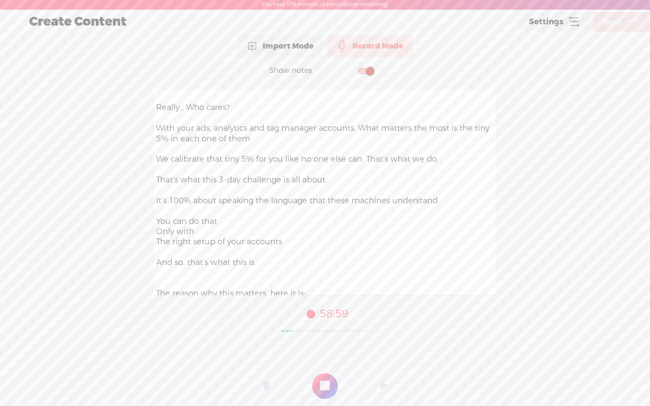
scroll to position [109, 0]
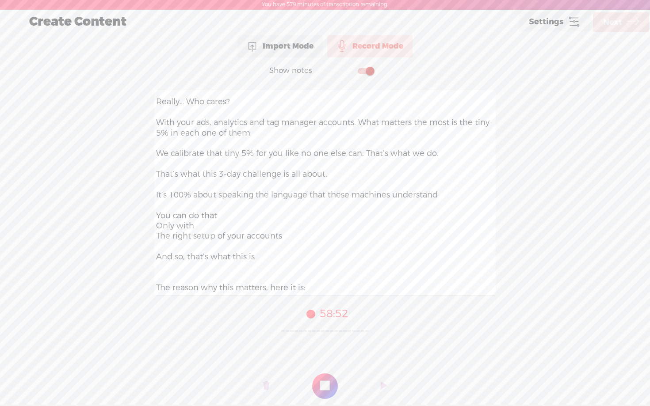
click at [325, 314] on t at bounding box center [325, 387] width 26 height 26
click at [601, 27] on link "Next" at bounding box center [621, 21] width 56 height 19
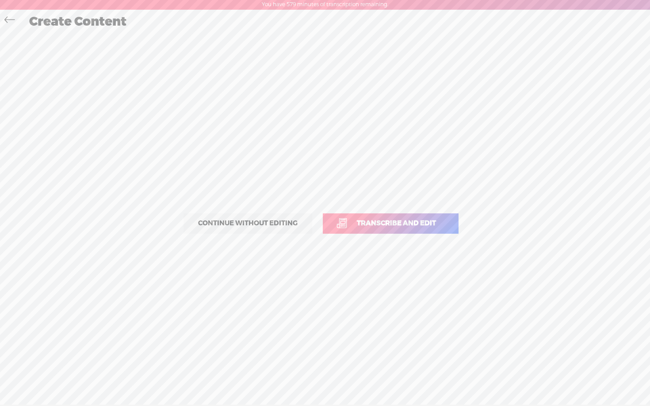
click at [388, 229] on link "Transcribe and edit" at bounding box center [391, 224] width 136 height 20
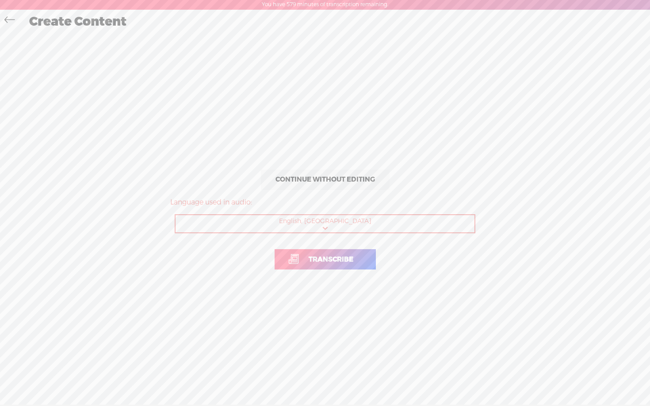
click at [341, 257] on span "Transcribe" at bounding box center [330, 260] width 63 height 10
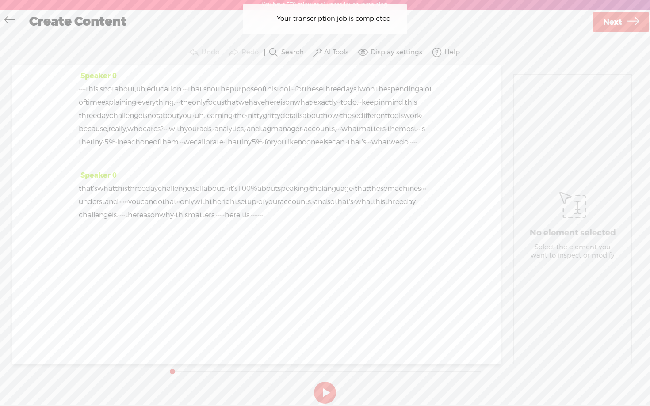
click at [337, 51] on label "AI Tools" at bounding box center [336, 52] width 24 height 9
click at [322, 145] on span at bounding box center [326, 144] width 16 height 6
click at [328, 171] on label at bounding box center [325, 167] width 39 height 11
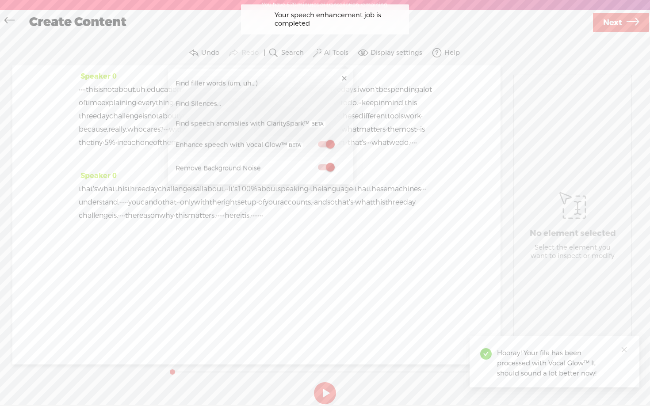
click at [623, 20] on link "Next" at bounding box center [621, 22] width 56 height 19
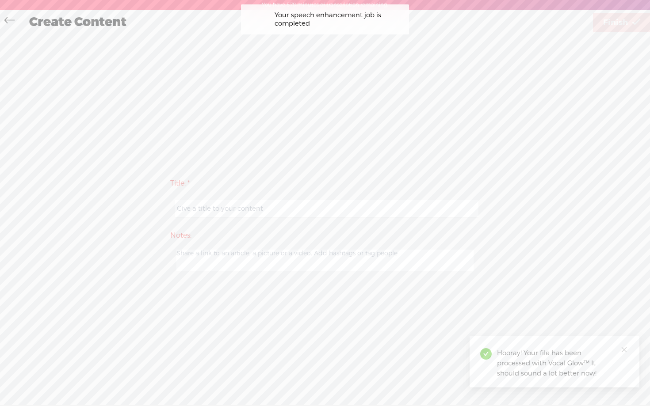
click at [248, 221] on div at bounding box center [325, 208] width 310 height 27
click at [248, 211] on input "text" at bounding box center [326, 208] width 303 height 17
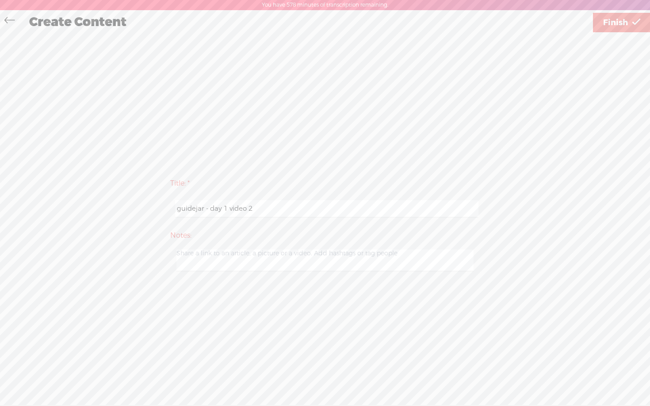
type input "guidejar - day 1 video 2"
click at [417, 143] on div "Title: * guidejar - day 1 video 2 Notes: Save as a draft content Publish: Warni…" at bounding box center [325, 224] width 632 height 381
click at [621, 19] on span "Finish" at bounding box center [615, 22] width 25 height 23
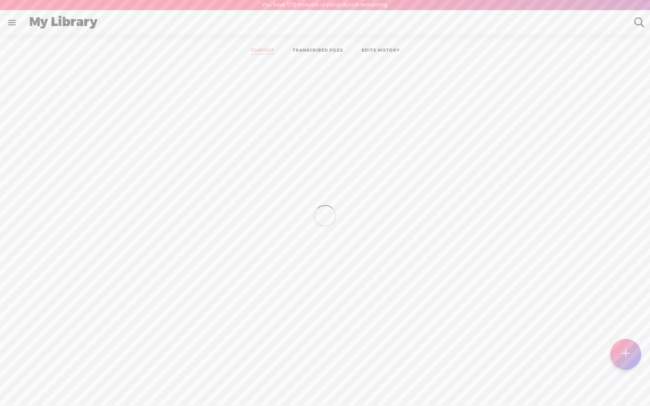
scroll to position [0, 0]
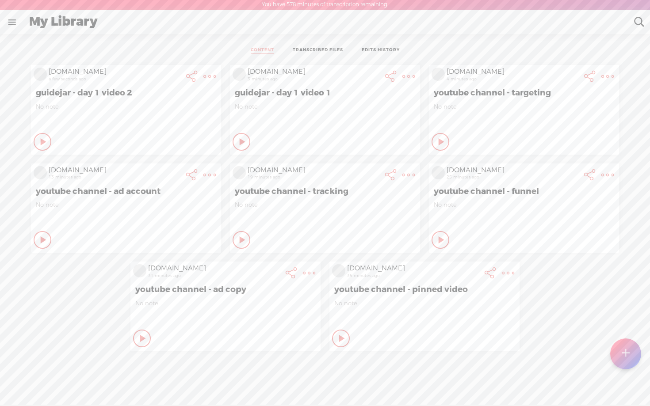
click at [620, 314] on div at bounding box center [625, 354] width 31 height 31
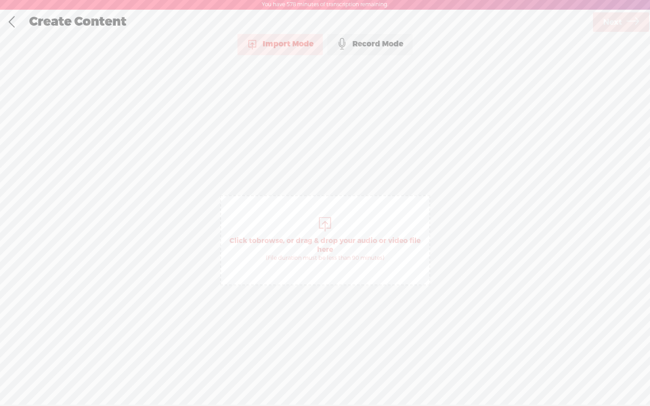
click at [358, 43] on div "Record Mode" at bounding box center [369, 44] width 85 height 22
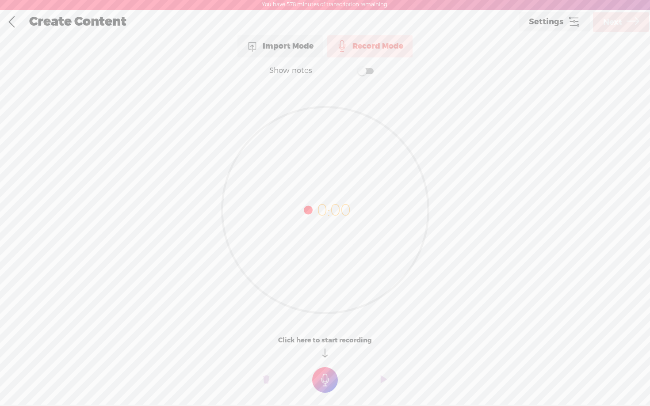
click at [367, 70] on span at bounding box center [366, 71] width 16 height 6
click at [219, 101] on textarea at bounding box center [324, 193] width 341 height 206
paste textarea "Using the tiny 5% that’s in these tools creates for you a machine asset that be…"
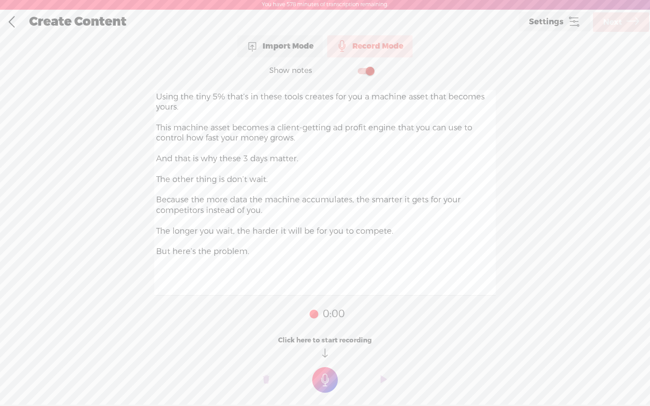
type textarea "Using the tiny 5% that’s in these tools creates for you a machine asset that be…"
click at [319, 314] on t at bounding box center [325, 381] width 26 height 26
click at [319, 314] on t at bounding box center [325, 387] width 26 height 26
click at [615, 27] on span "Next" at bounding box center [612, 22] width 19 height 23
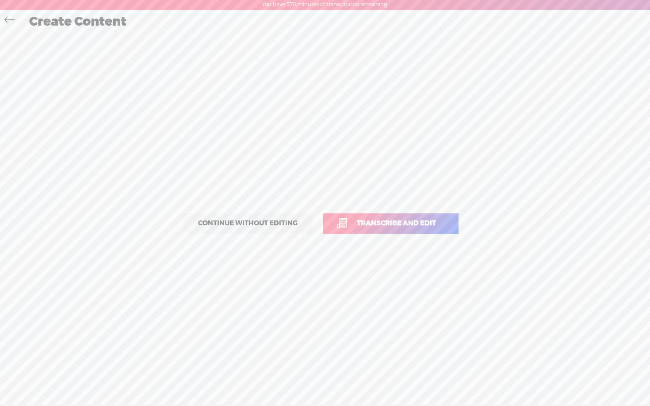
click at [395, 225] on span "Transcribe and edit" at bounding box center [397, 223] width 98 height 10
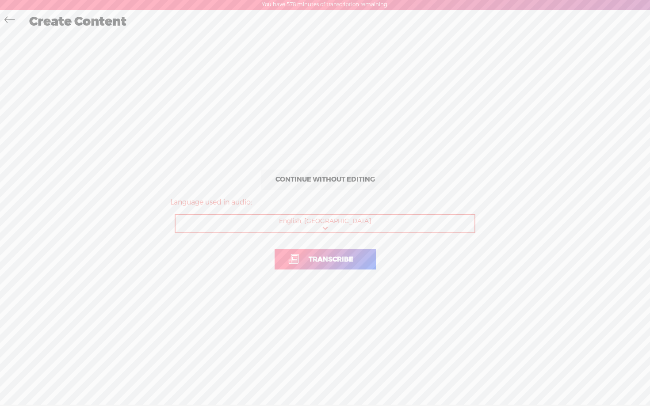
click at [327, 263] on span "Transcribe" at bounding box center [330, 260] width 63 height 10
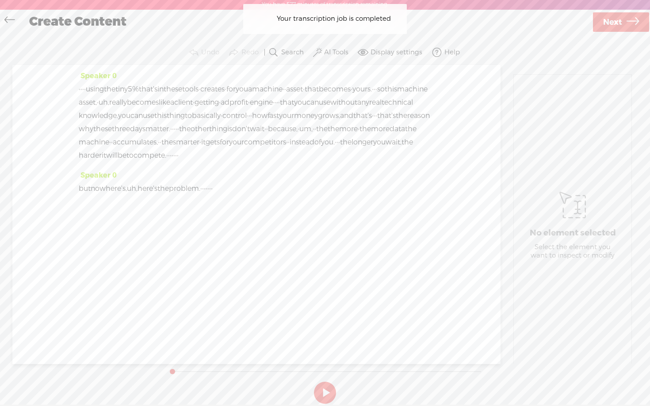
click at [335, 51] on label "AI Tools" at bounding box center [336, 52] width 24 height 9
click at [330, 144] on span at bounding box center [326, 144] width 16 height 6
click at [330, 167] on span at bounding box center [326, 168] width 16 height 6
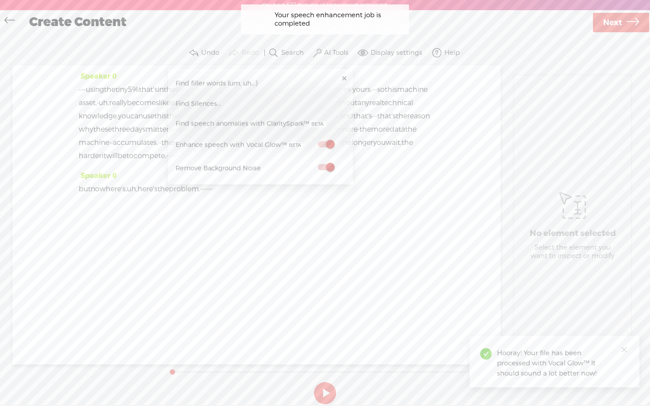
click at [609, 27] on span "Next" at bounding box center [612, 22] width 19 height 23
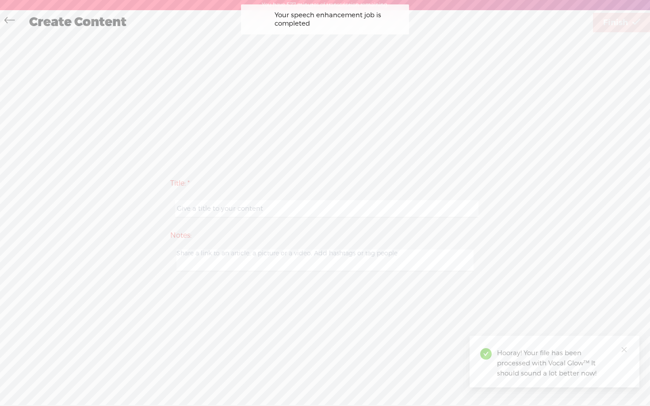
click at [265, 210] on input "text" at bounding box center [326, 208] width 303 height 17
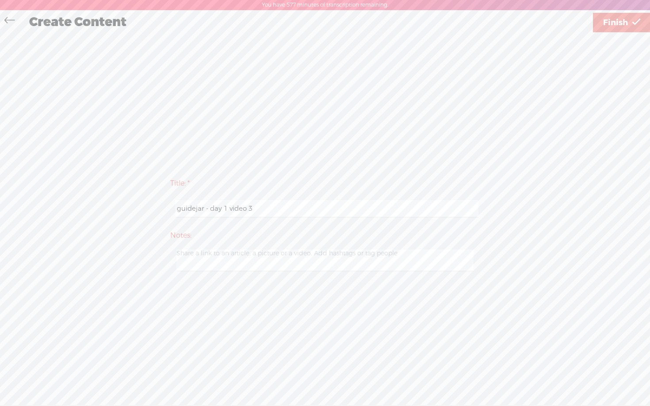
type input "guidejar - day 1 video 3"
click at [382, 134] on div "Title: * guidejar - day 1 video 3 Notes: Save as a draft content Publish: Warni…" at bounding box center [325, 224] width 632 height 381
click at [620, 27] on span "Finish" at bounding box center [615, 22] width 25 height 23
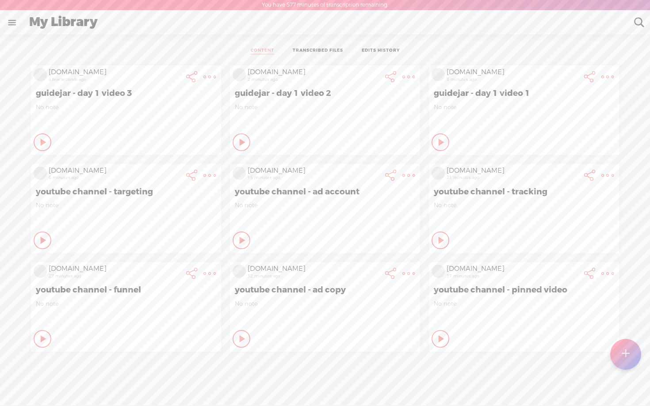
scroll to position [0, 0]
click at [628, 314] on t at bounding box center [626, 354] width 8 height 19
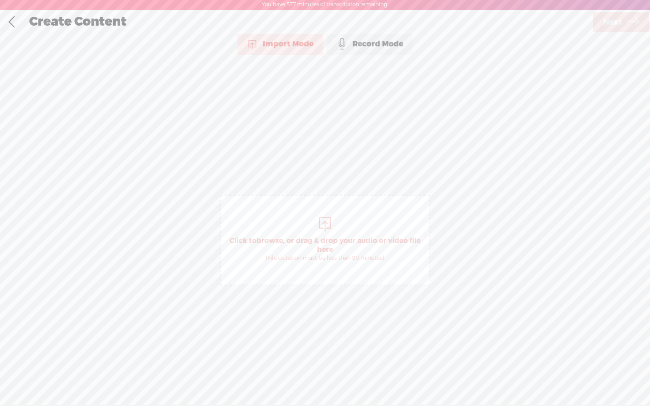
click at [355, 44] on div "Record Mode" at bounding box center [369, 44] width 85 height 22
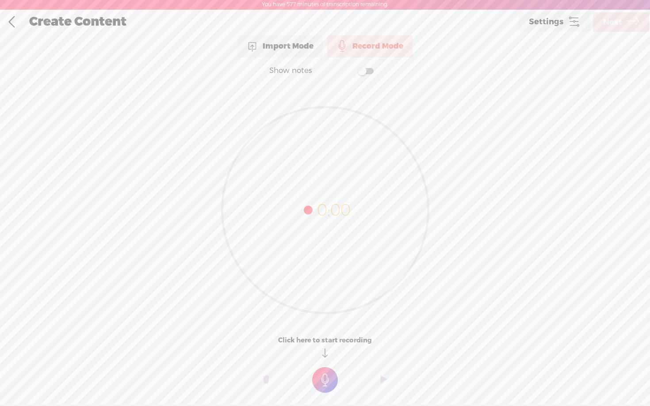
click at [363, 72] on span at bounding box center [366, 71] width 16 height 6
click at [304, 134] on textarea at bounding box center [324, 193] width 341 height 206
paste textarea "Losing money is not fun. And if you don’t structure your accounts in just the r…"
type textarea "Losing money is not fun. And if you don’t structure your accounts in just the r…"
click at [327, 314] on t at bounding box center [325, 381] width 26 height 26
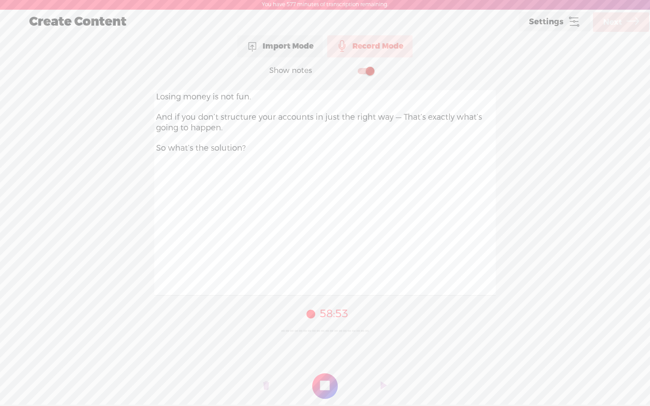
click at [327, 314] on t at bounding box center [325, 387] width 26 height 26
click at [621, 20] on span "Next" at bounding box center [612, 22] width 19 height 23
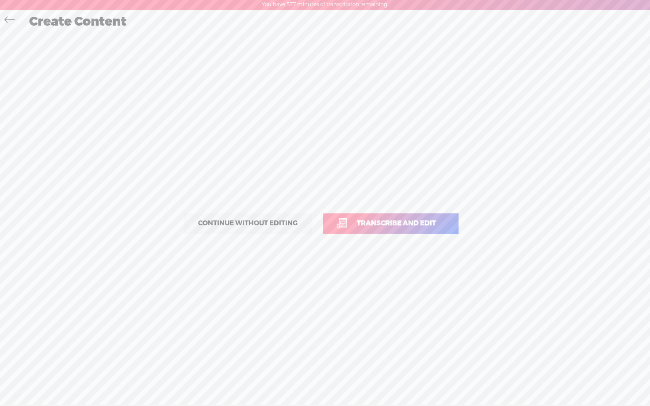
click at [397, 218] on link "Transcribe and edit" at bounding box center [391, 224] width 136 height 20
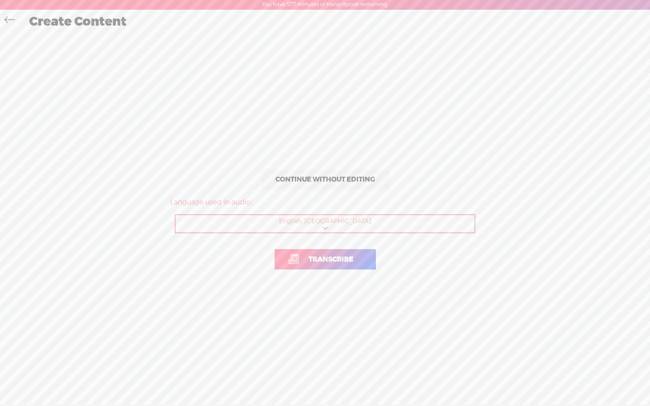
click at [326, 257] on span "Transcribe" at bounding box center [330, 260] width 63 height 10
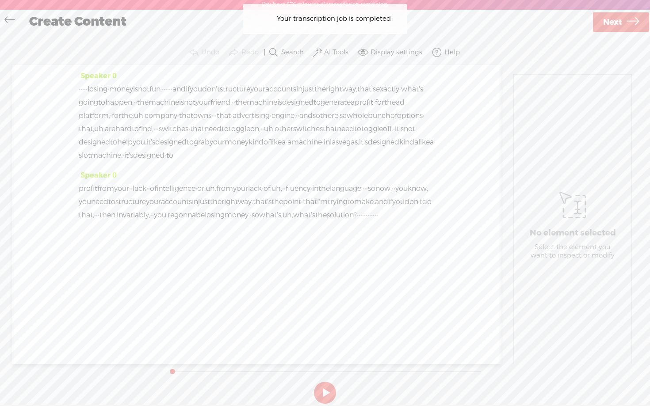
click at [342, 50] on label "AI Tools" at bounding box center [336, 52] width 24 height 9
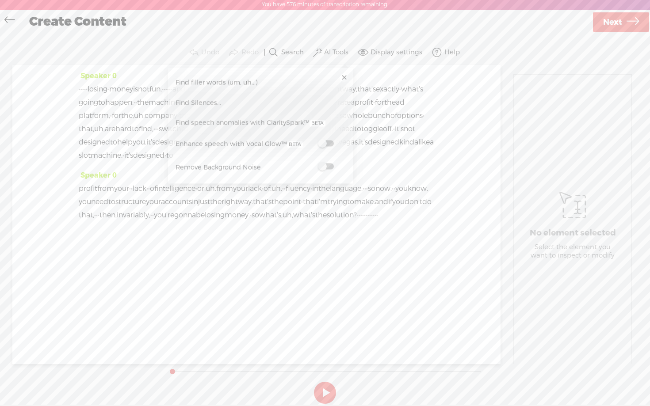
click at [328, 144] on span at bounding box center [326, 144] width 16 height 6
click at [330, 168] on span at bounding box center [326, 168] width 16 height 6
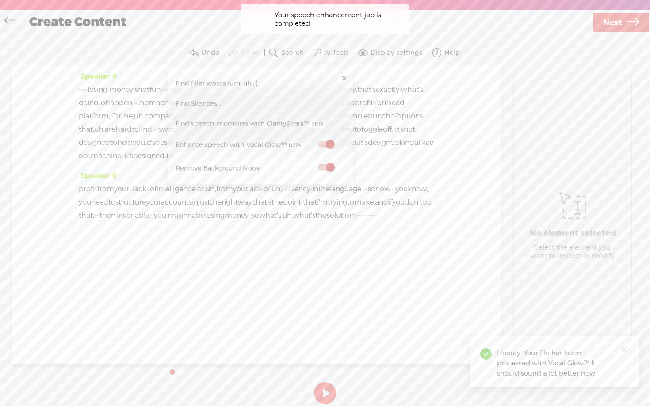
click at [342, 78] on link at bounding box center [344, 78] width 9 height 9
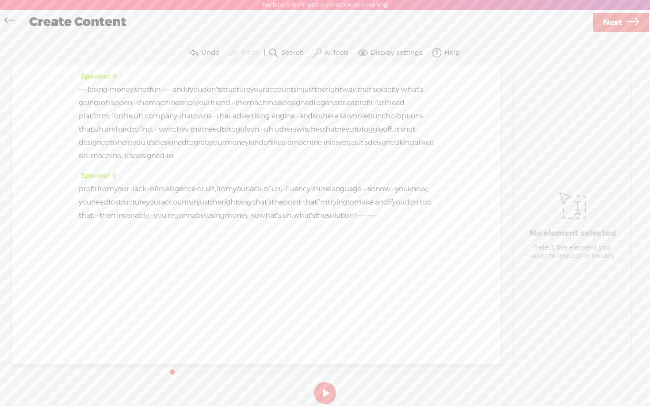
click at [616, 23] on span "Next" at bounding box center [612, 22] width 19 height 23
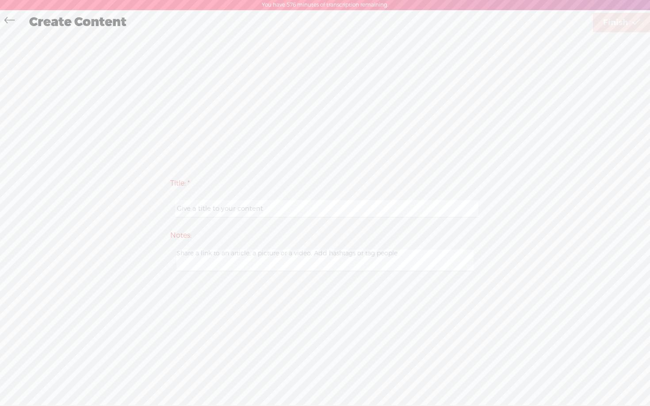
click at [291, 214] on input "text" at bounding box center [326, 208] width 303 height 17
type input "guidejar - day 1 video 4"
click at [463, 111] on div "Title: * guidejar - day 1 video 4 Notes: Save as a draft content Publish: Warni…" at bounding box center [325, 224] width 632 height 381
click at [625, 21] on span "Finish" at bounding box center [615, 22] width 25 height 23
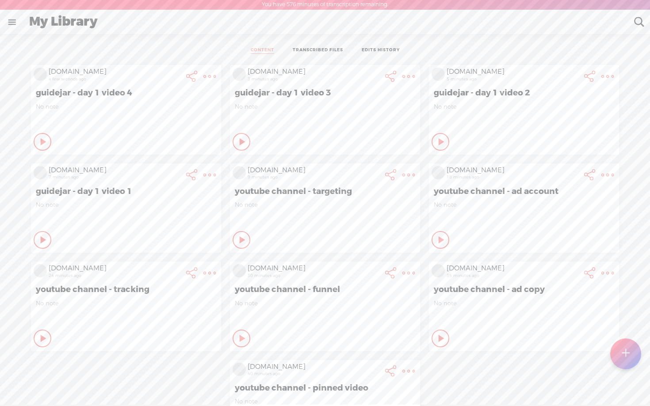
click at [619, 314] on div at bounding box center [625, 354] width 31 height 31
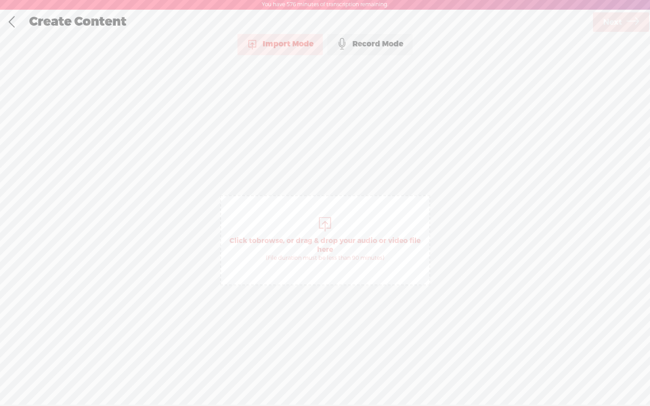
click at [376, 43] on div "Record Mode" at bounding box center [369, 44] width 85 height 22
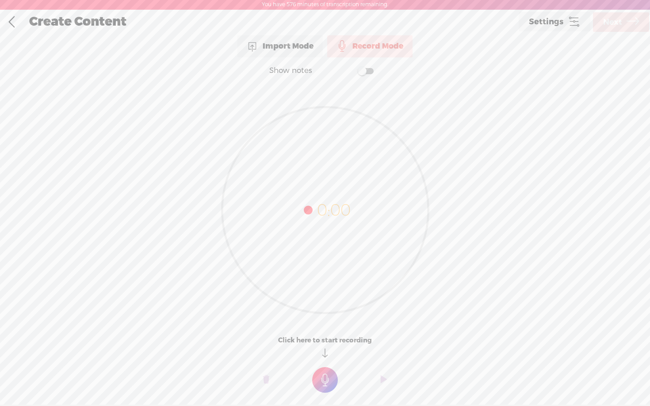
click at [367, 76] on label at bounding box center [357, 71] width 48 height 18
click at [322, 135] on textarea at bounding box center [324, 193] width 341 height 206
paste textarea "the first big goal that we have is to build you a “leak-proof” investment frame…"
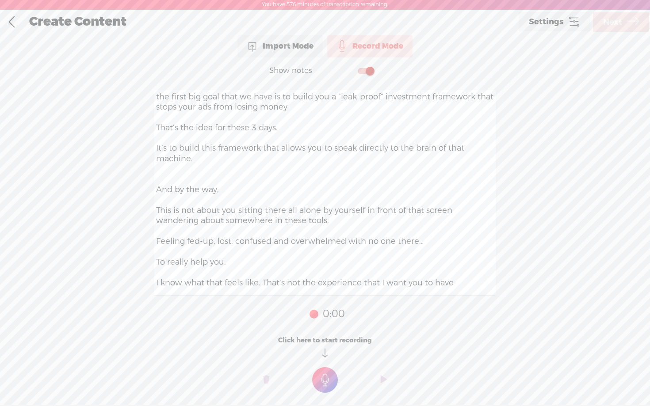
type textarea "the first big goal that we have is to build you a “leak-proof” investment frame…"
click at [327, 314] on t at bounding box center [325, 381] width 26 height 26
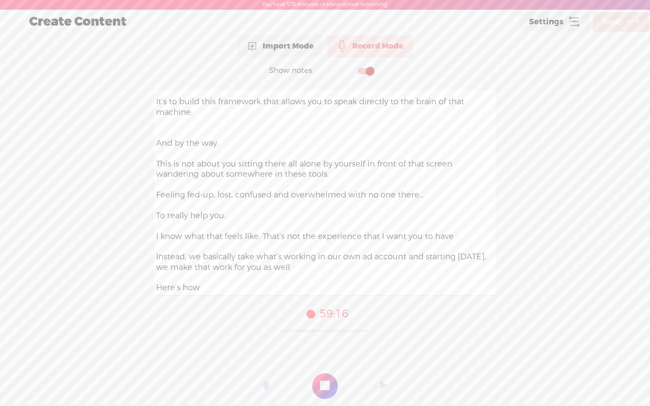
scroll to position [57, 0]
click at [324, 314] on t at bounding box center [325, 387] width 26 height 26
click at [615, 25] on span "Next" at bounding box center [612, 22] width 19 height 23
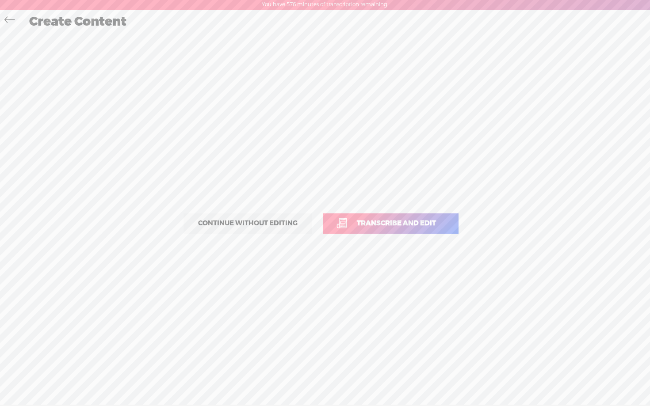
click at [390, 228] on span "Transcribe and edit" at bounding box center [397, 223] width 98 height 10
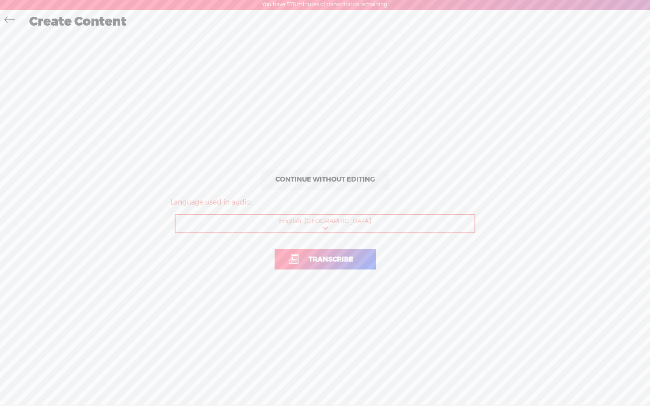
click at [335, 256] on span "Transcribe" at bounding box center [330, 260] width 63 height 10
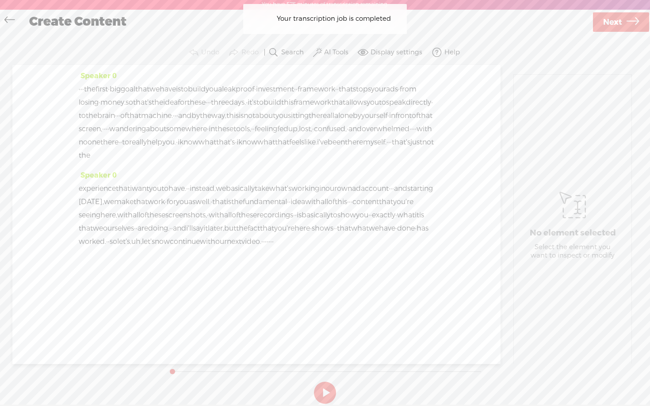
click at [325, 52] on label "AI Tools" at bounding box center [336, 52] width 24 height 9
click at [326, 145] on span at bounding box center [326, 144] width 16 height 6
click at [328, 167] on span at bounding box center [326, 168] width 16 height 6
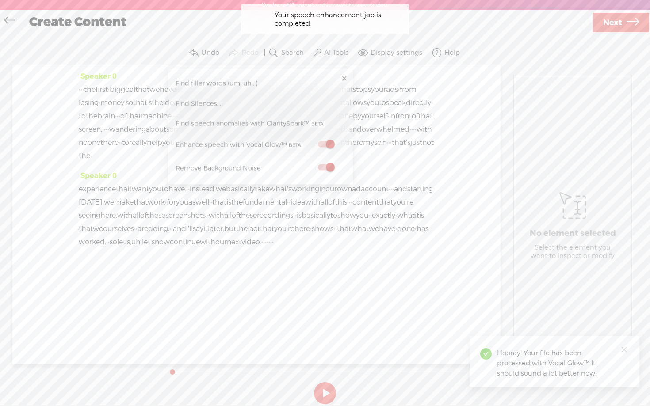
click at [611, 20] on span "Next" at bounding box center [612, 22] width 19 height 23
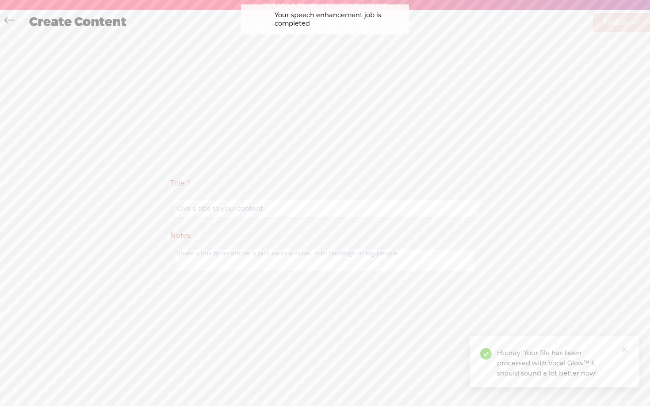
click at [283, 212] on input "text" at bounding box center [326, 208] width 303 height 17
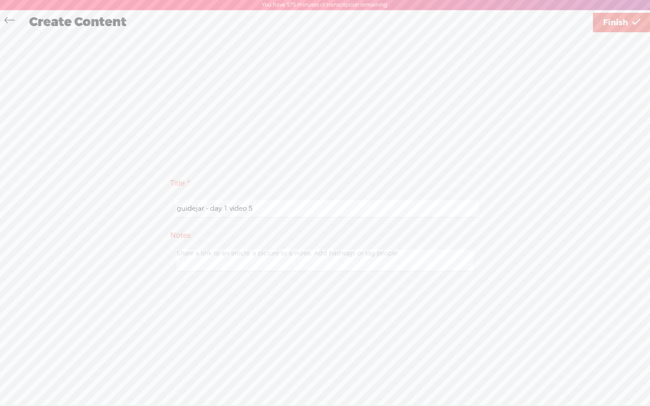
type input "guidejar - day 1 video 5"
click at [430, 157] on div "Title: * guidejar - day 1 video 5 Notes: Save as a draft content Publish: Warni…" at bounding box center [325, 224] width 632 height 381
click at [612, 17] on span "Finish" at bounding box center [615, 22] width 25 height 23
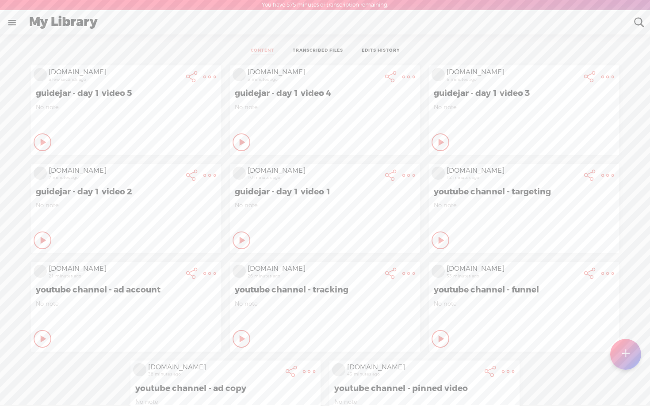
scroll to position [0, 0]
click at [627, 314] on t at bounding box center [626, 354] width 8 height 19
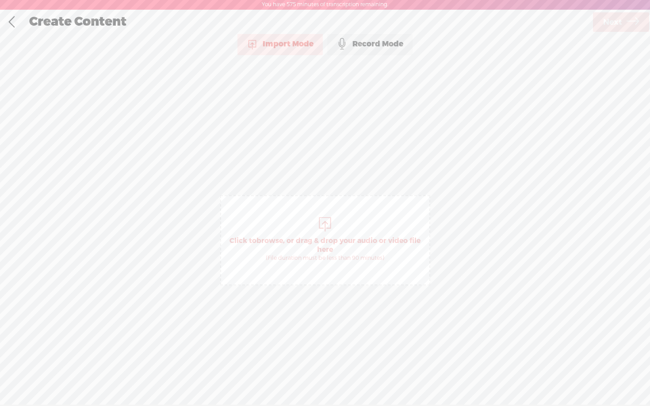
click at [366, 43] on div "Record Mode" at bounding box center [369, 44] width 85 height 22
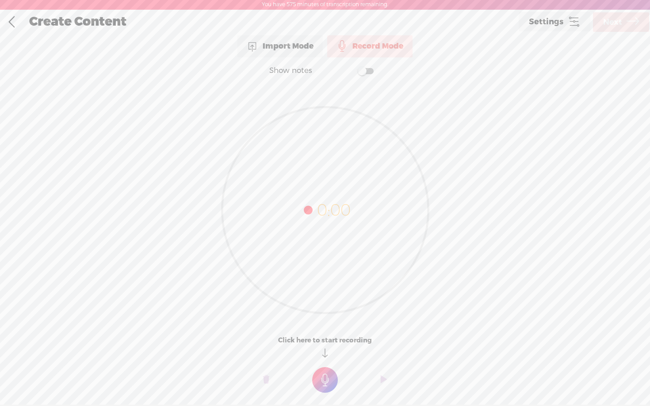
click at [367, 70] on span at bounding box center [366, 71] width 16 height 6
click at [303, 145] on textarea at bounding box center [324, 193] width 341 height 206
paste textarea "First I’m now reading this script inside of a Google doc. So I’m going to finis…"
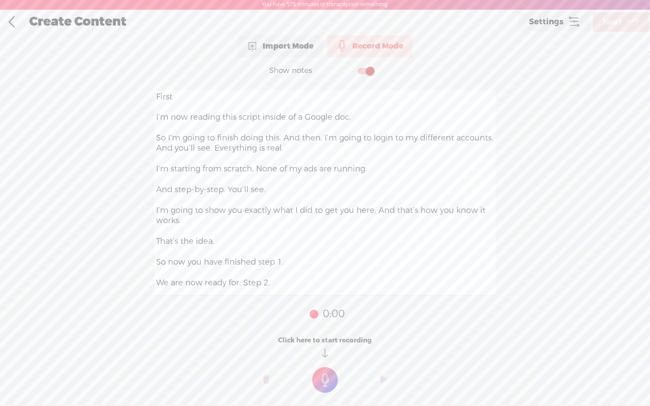
type textarea "First I’m now reading this script inside of a Google doc. So I’m going to finis…"
click at [328, 314] on t at bounding box center [325, 381] width 26 height 26
click at [328, 314] on t at bounding box center [325, 387] width 26 height 26
click at [620, 25] on span "Next" at bounding box center [612, 22] width 19 height 23
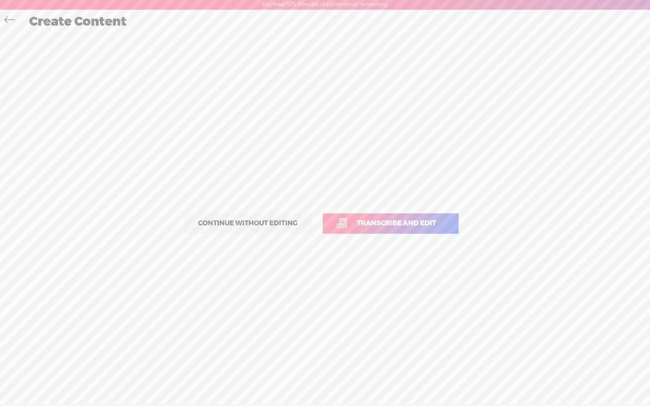
click at [366, 226] on span "Transcribe and edit" at bounding box center [397, 223] width 98 height 10
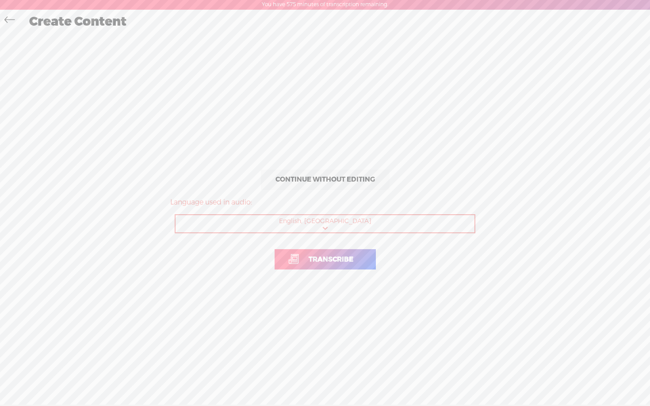
click at [338, 251] on link "Transcribe" at bounding box center [325, 259] width 101 height 20
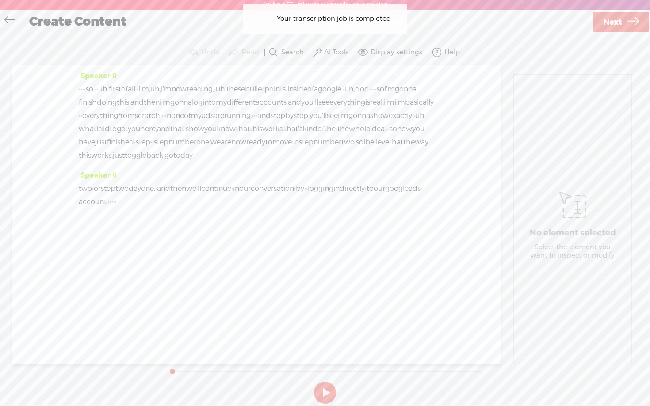
click at [335, 51] on label "AI Tools" at bounding box center [336, 52] width 24 height 9
click at [329, 141] on span at bounding box center [326, 144] width 16 height 6
click at [329, 169] on span at bounding box center [326, 168] width 16 height 6
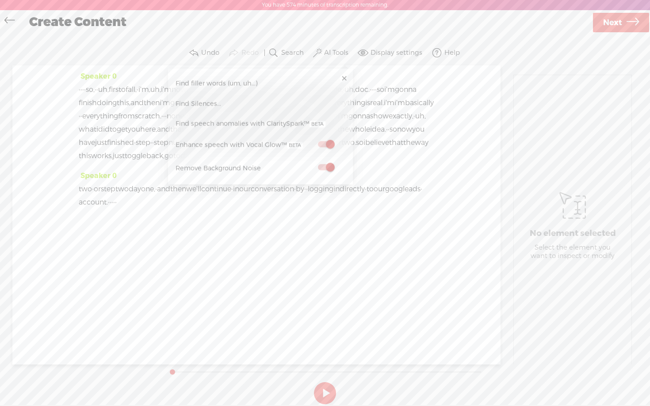
click at [626, 23] on link "Next" at bounding box center [621, 22] width 56 height 19
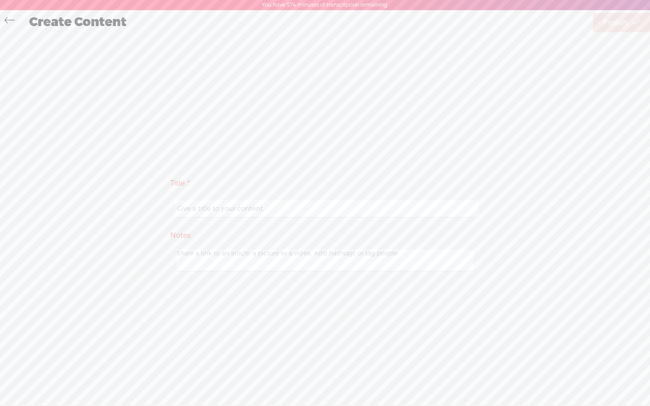
click at [329, 208] on input "text" at bounding box center [326, 208] width 303 height 17
click at [563, 132] on div "Title: * guidejar - day 1 video 6 Notes: Save as a draft content Publish: Warni…" at bounding box center [325, 224] width 632 height 381
click at [305, 210] on input "guidejar - day 1 video 6" at bounding box center [326, 208] width 303 height 17
type input "guidejar - day 1 video 6"
click at [497, 175] on div "Title: * guidejar - day 1 video 6 Notes: Save as a draft content Publish: Warni…" at bounding box center [325, 223] width 632 height 103
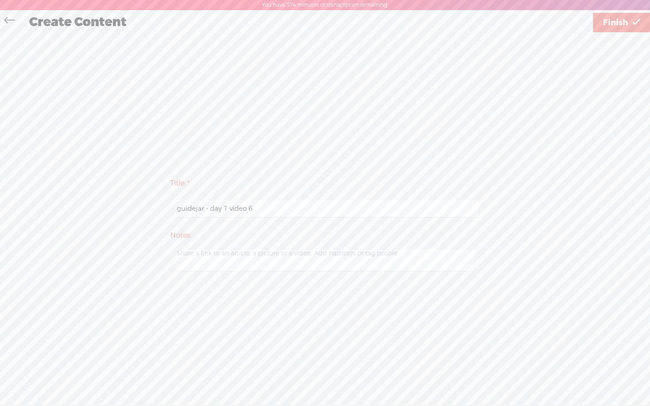
click at [633, 27] on icon at bounding box center [636, 22] width 8 height 23
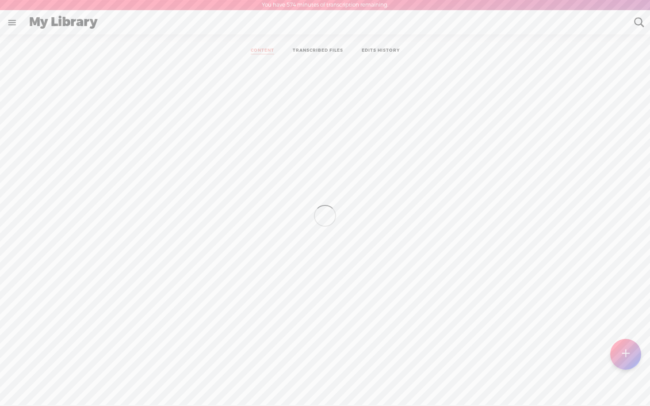
scroll to position [0, 0]
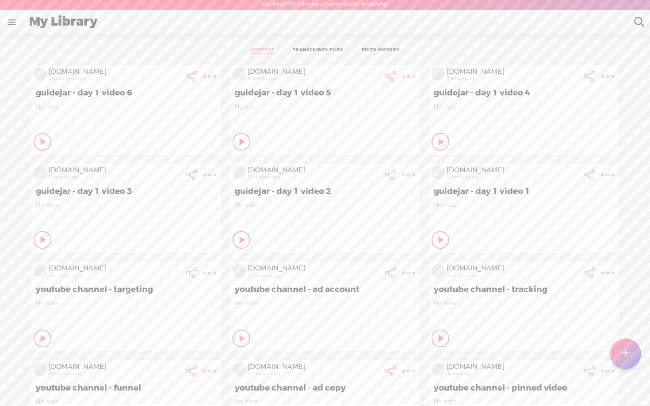
click at [638, 314] on div at bounding box center [625, 354] width 31 height 31
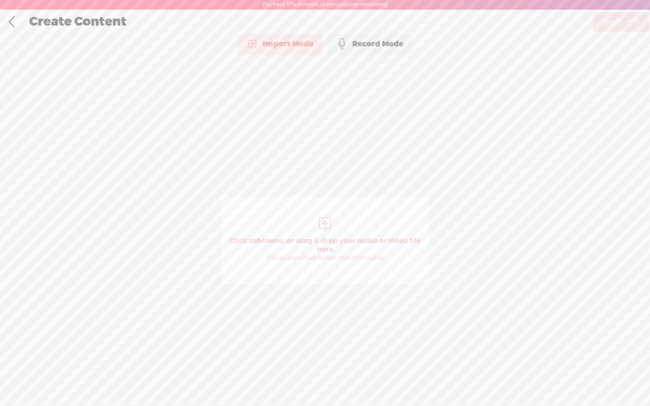
click at [371, 51] on div "Record Mode" at bounding box center [369, 44] width 85 height 22
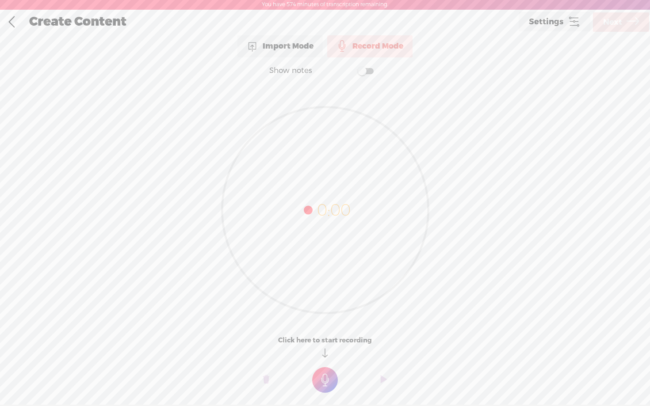
click at [368, 73] on span at bounding box center [366, 71] width 16 height 6
click at [337, 168] on textarea at bounding box center [324, 193] width 341 height 206
paste textarea "Let’s log into your Google ads account together"
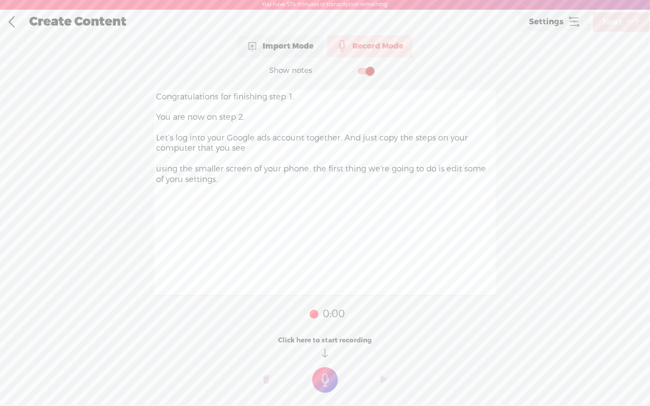
type textarea "Congratulations for finishing step 1. You are now on step 2. Let’s log into you…"
click at [317, 314] on t at bounding box center [325, 381] width 26 height 26
click at [317, 314] on t at bounding box center [325, 387] width 26 height 26
click at [616, 22] on span "Next" at bounding box center [612, 22] width 19 height 23
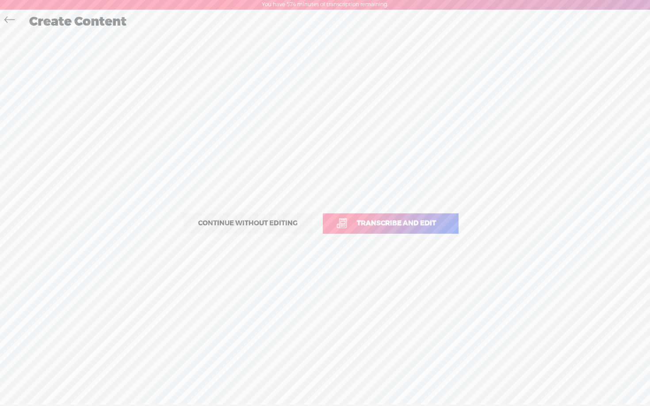
click at [361, 227] on span "Transcribe and edit" at bounding box center [397, 223] width 98 height 10
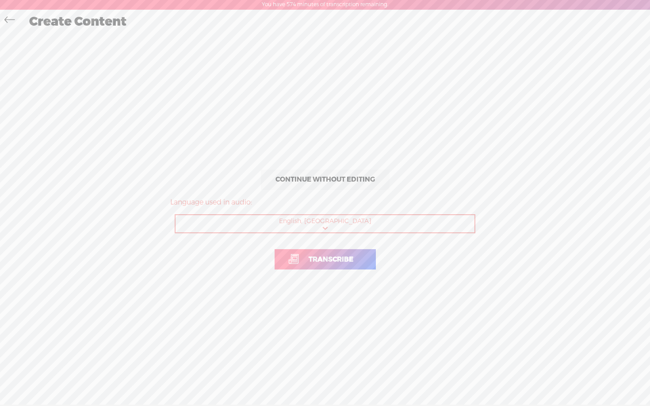
click at [329, 260] on span "Transcribe" at bounding box center [330, 260] width 63 height 10
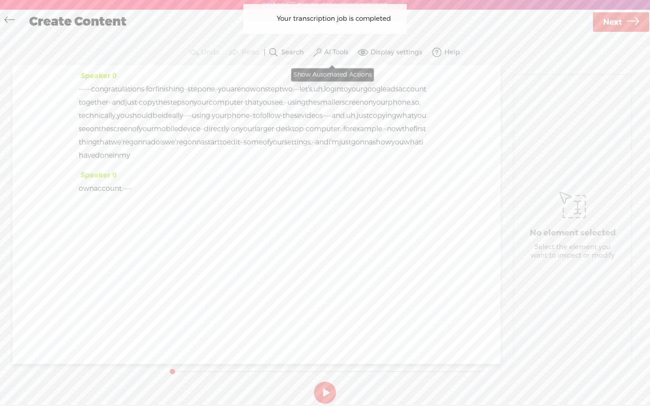
click at [329, 51] on label "AI Tools" at bounding box center [336, 52] width 24 height 9
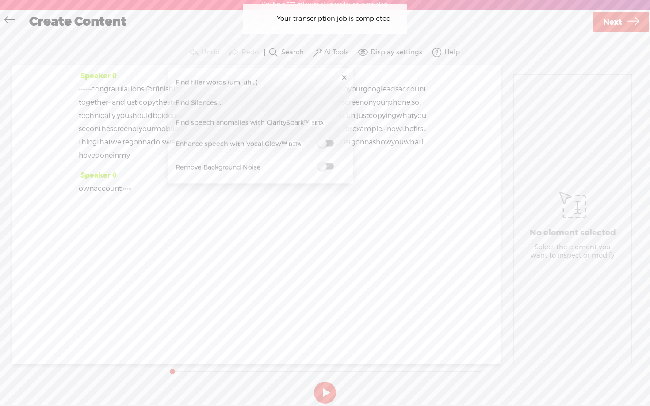
click at [332, 142] on span at bounding box center [326, 144] width 16 height 6
click at [328, 168] on span at bounding box center [326, 168] width 16 height 6
click at [620, 25] on span "Next" at bounding box center [612, 22] width 19 height 23
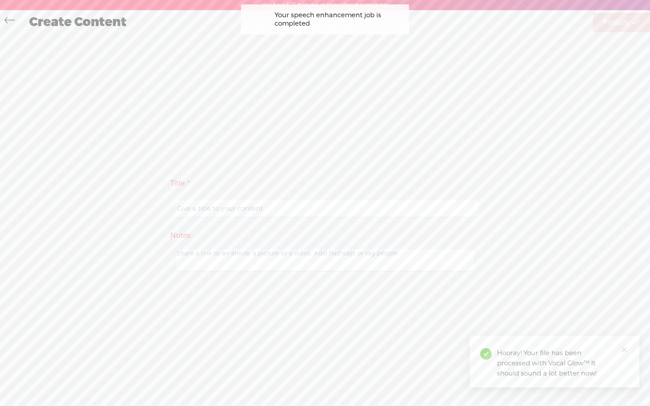
click at [223, 214] on input "text" at bounding box center [326, 208] width 303 height 17
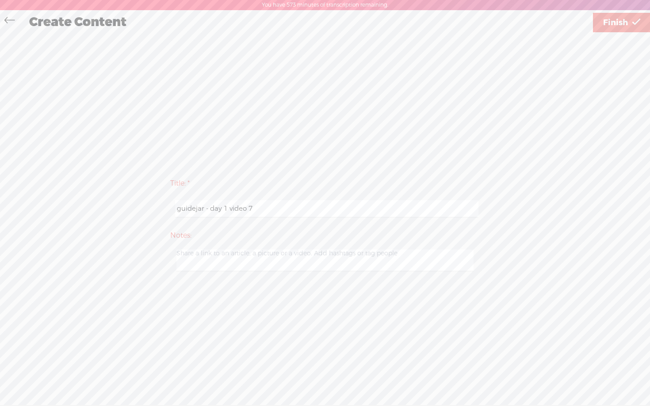
click at [228, 209] on input "guidejar - day 1 video 7" at bounding box center [326, 208] width 303 height 17
type input "guidejar - day 1 step 2 video 1"
click at [578, 100] on div "Title: * guidejar - day 1 step 2 video 1 Notes: Save as a draft content Publish…" at bounding box center [325, 224] width 632 height 381
click at [612, 27] on span "Finish" at bounding box center [615, 22] width 25 height 23
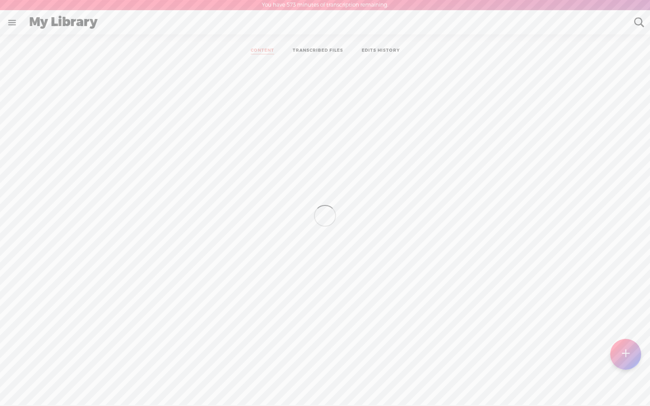
scroll to position [0, 0]
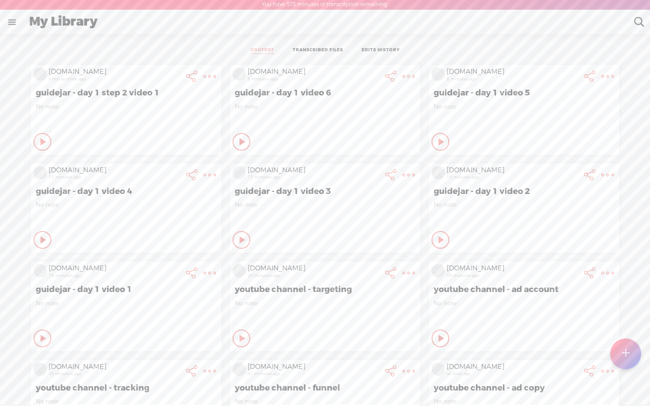
click at [623, 314] on t at bounding box center [626, 354] width 8 height 19
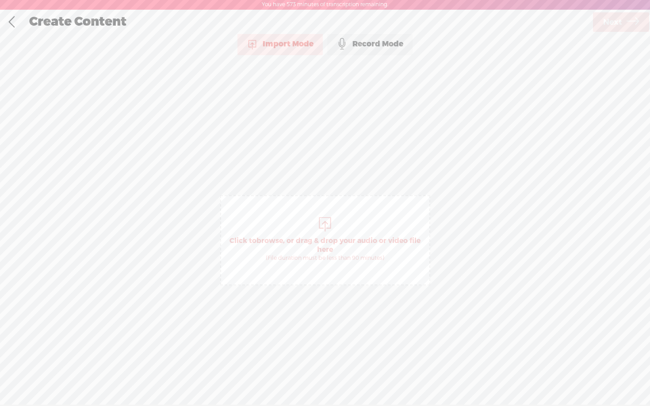
click at [365, 45] on div "Record Mode" at bounding box center [369, 44] width 85 height 22
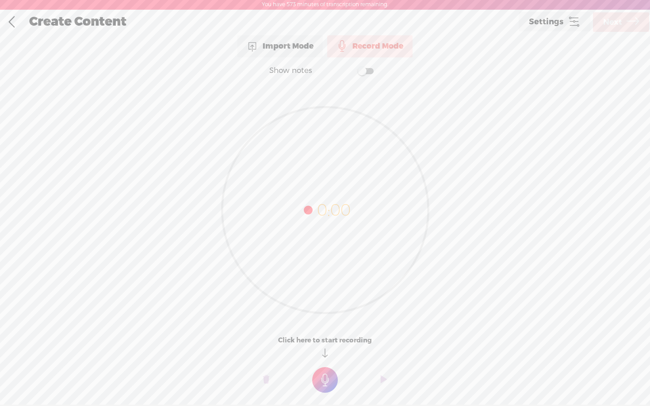
click at [365, 70] on span at bounding box center [366, 71] width 16 height 6
click at [327, 134] on textarea at bounding box center [324, 193] width 341 height 206
paste textarea "On this screen, I will use a bottom-up approach I won’t go line-by-line, becaus…"
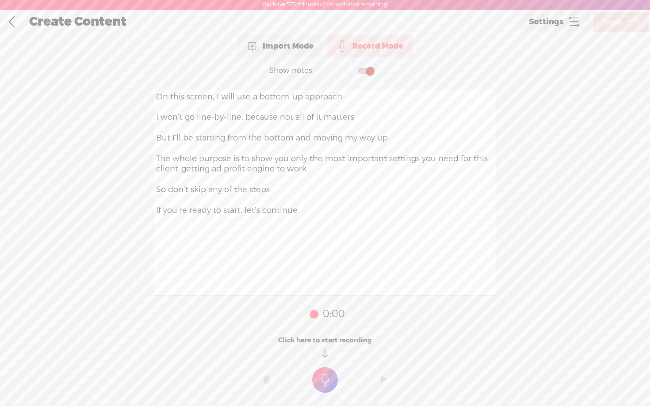
type textarea "On this screen, I will use a bottom-up approach I won’t go line-by-line, becaus…"
click at [329, 314] on t at bounding box center [325, 381] width 26 height 26
click at [329, 314] on t at bounding box center [325, 387] width 26 height 26
click at [616, 20] on span "Next" at bounding box center [612, 22] width 19 height 23
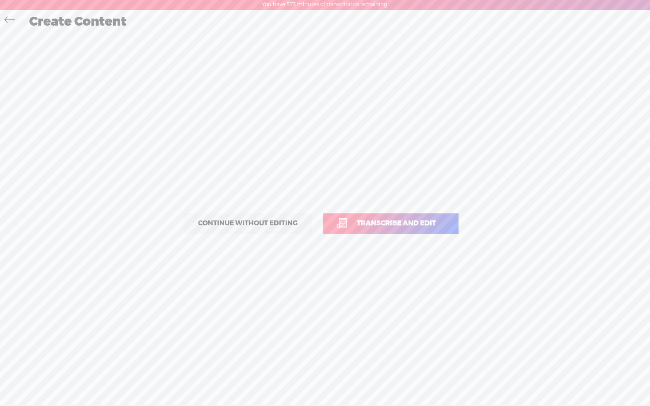
click at [398, 223] on span "Transcribe and edit" at bounding box center [397, 223] width 98 height 10
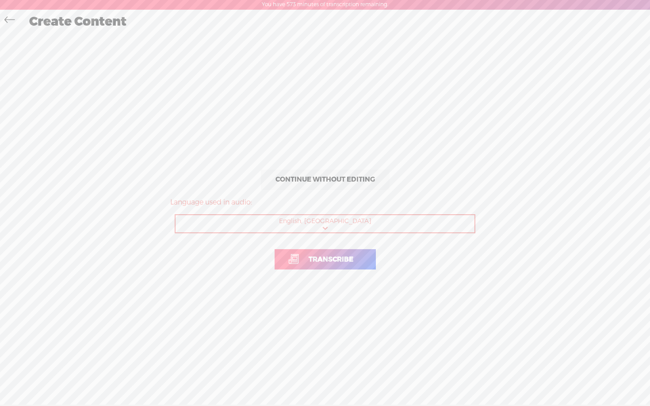
click at [325, 262] on span "Transcribe" at bounding box center [330, 260] width 63 height 10
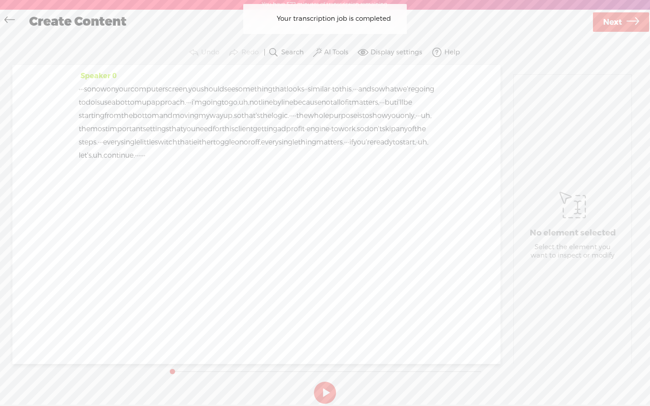
click at [336, 51] on label "AI Tools" at bounding box center [336, 52] width 24 height 9
click at [331, 143] on span at bounding box center [326, 144] width 16 height 6
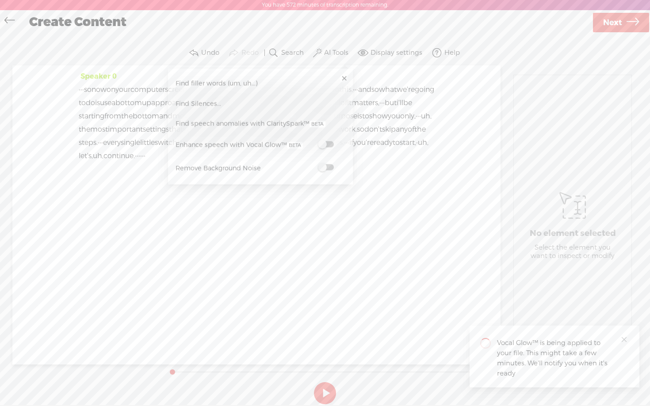
click at [329, 168] on span at bounding box center [326, 168] width 16 height 6
click at [615, 25] on span "Next" at bounding box center [612, 22] width 19 height 23
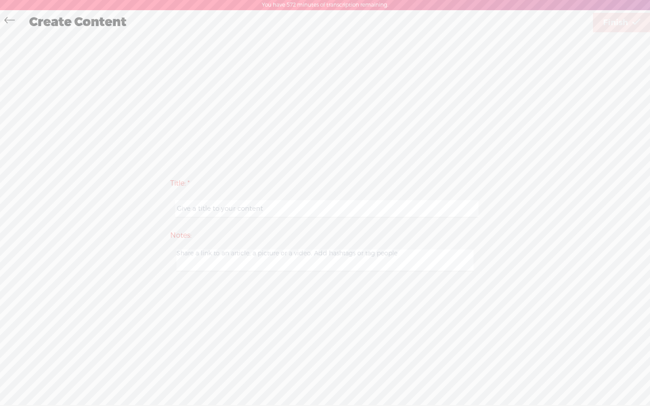
click at [358, 199] on div at bounding box center [325, 208] width 310 height 27
click at [352, 203] on input "text" at bounding box center [326, 208] width 303 height 17
click at [292, 208] on input "gui" at bounding box center [326, 208] width 303 height 17
click at [230, 209] on input "guidejar - day 1 video 1" at bounding box center [326, 208] width 303 height 17
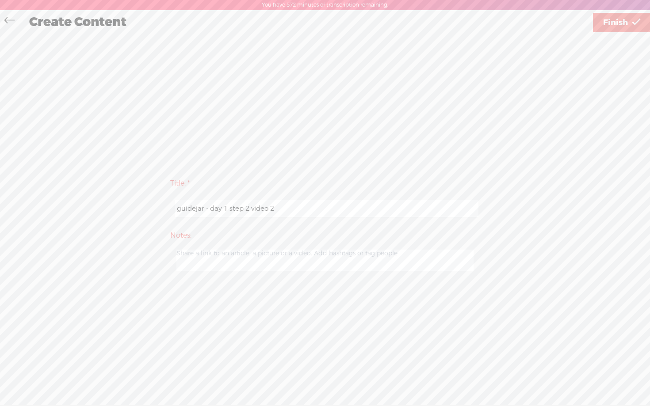
click at [398, 110] on div "Title: * guidejar - day 1 step 2 video 2 Notes: Save as a draft content Publish…" at bounding box center [325, 224] width 632 height 381
click at [302, 203] on input "guidejar - day 1 step 2 video 2" at bounding box center [326, 208] width 303 height 17
click at [300, 206] on input "guidejar - day 1 step 2 video 2" at bounding box center [326, 208] width 303 height 17
type input "guidejar - day 1 step 2 video 2"
click at [339, 169] on div "Title: * guidejar - day 1 step 2 video 2 Notes: Save as a draft content Publish…" at bounding box center [325, 224] width 632 height 381
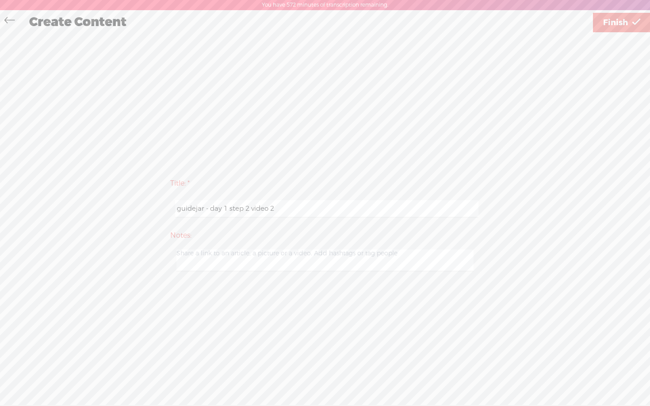
click at [622, 16] on span "Finish" at bounding box center [615, 22] width 25 height 23
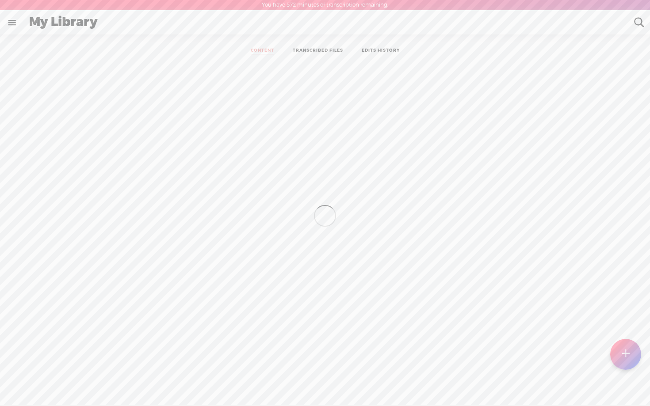
scroll to position [0, 0]
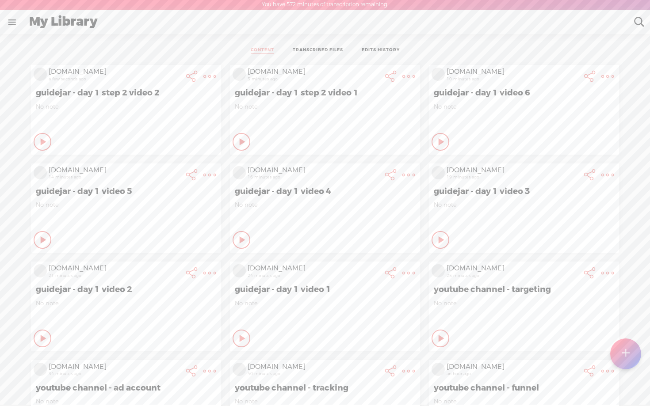
click at [293, 300] on span "No note" at bounding box center [325, 304] width 180 height 8
click at [51, 151] on div "Play Content" at bounding box center [43, 142] width 18 height 18
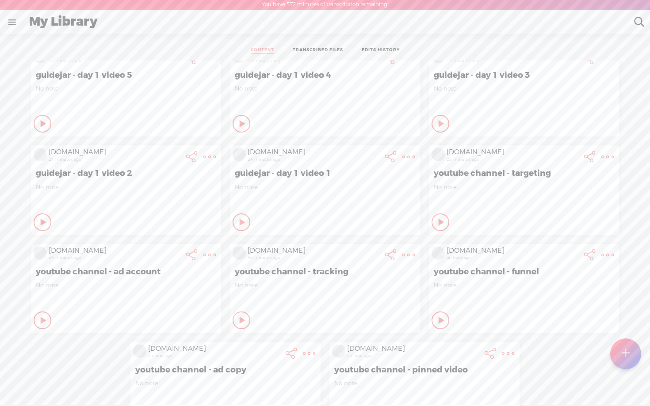
click at [48, 30] on icon at bounding box center [43, 25] width 9 height 9
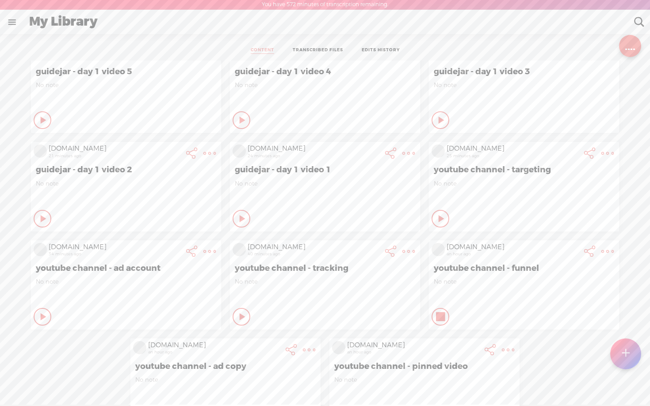
scroll to position [7, 0]
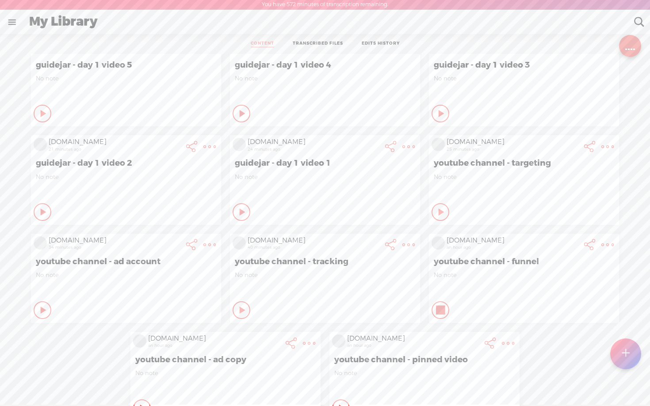
click at [48, 20] on icon at bounding box center [43, 15] width 9 height 9
click at [51, 24] on div "Play Content" at bounding box center [43, 16] width 18 height 18
click at [48, 20] on icon at bounding box center [43, 15] width 9 height 9
click at [34, 24] on div "Play Content" at bounding box center [43, 16] width 18 height 18
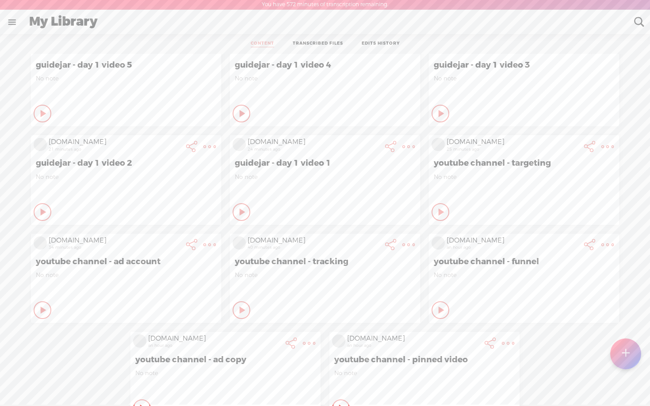
click at [51, 24] on div "Play Content" at bounding box center [43, 16] width 18 height 18
click at [48, 20] on icon at bounding box center [43, 15] width 9 height 9
click at [40, 20] on icon at bounding box center [43, 15] width 9 height 9
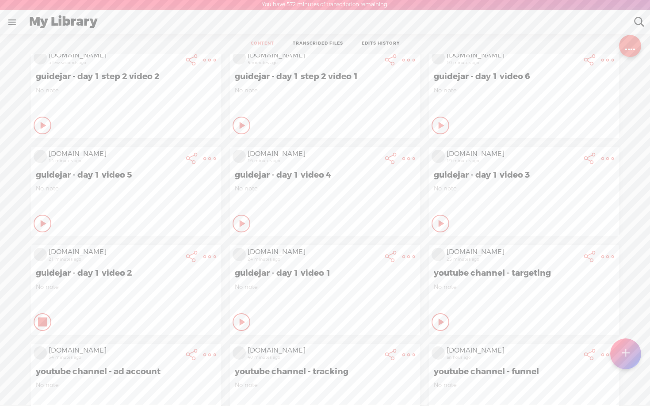
scroll to position [0, 0]
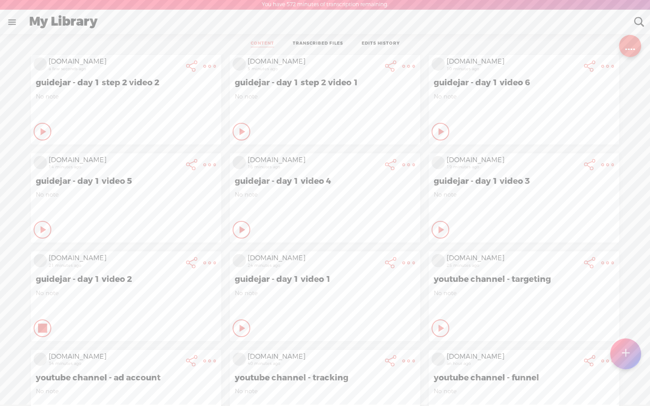
click at [48, 136] on icon at bounding box center [43, 131] width 9 height 9
click at [46, 141] on div "Play Content" at bounding box center [43, 132] width 18 height 18
click at [48, 127] on icon at bounding box center [43, 131] width 9 height 9
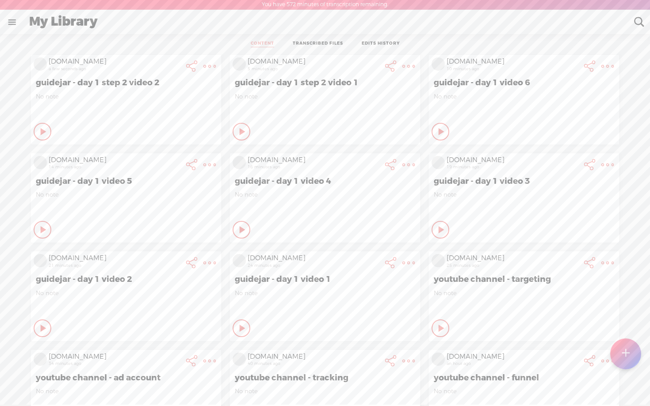
click at [37, 123] on div "Play Content" at bounding box center [43, 132] width 18 height 18
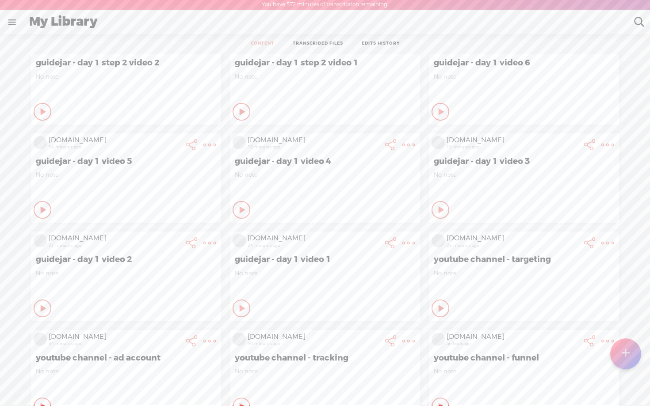
scroll to position [61, 0]
